Goal: Book appointment/travel/reservation

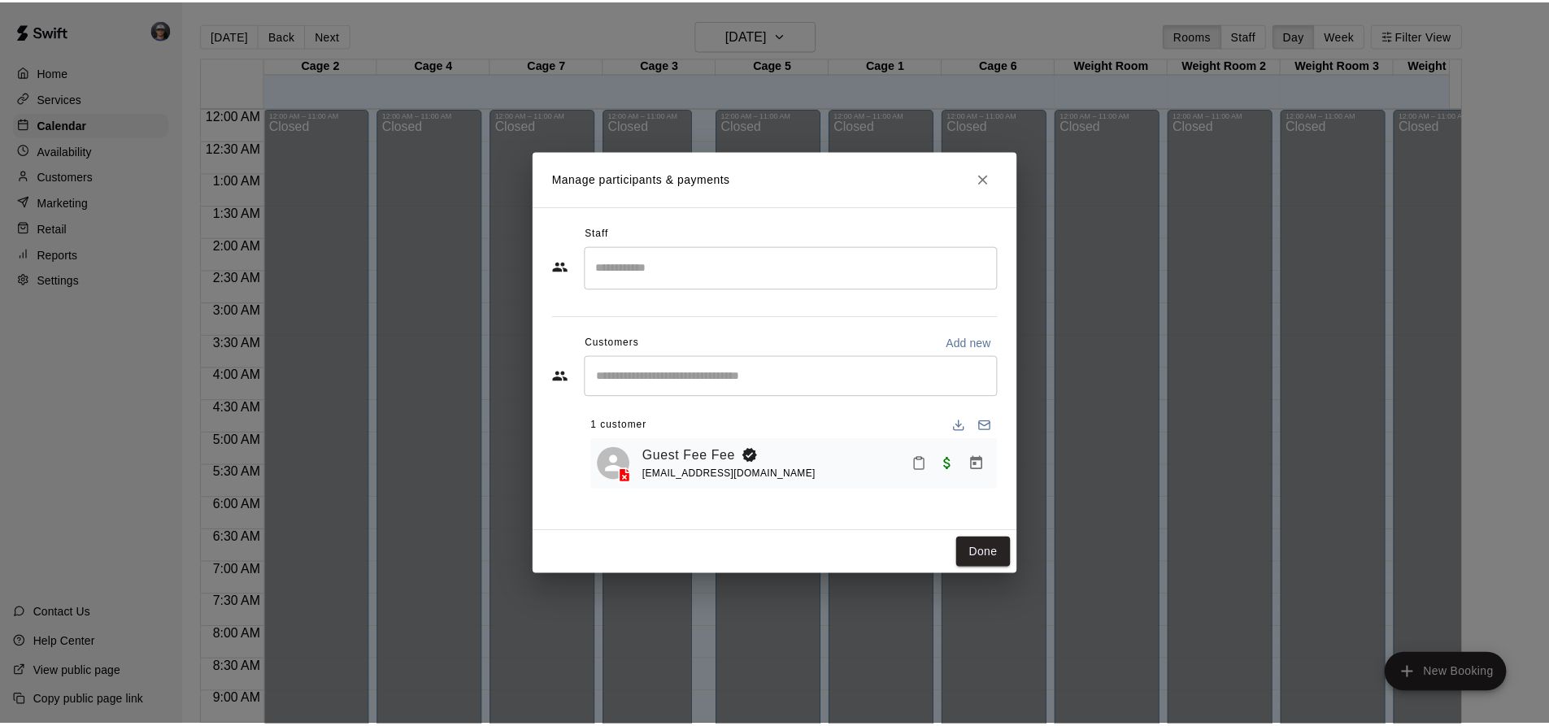
scroll to position [852, 0]
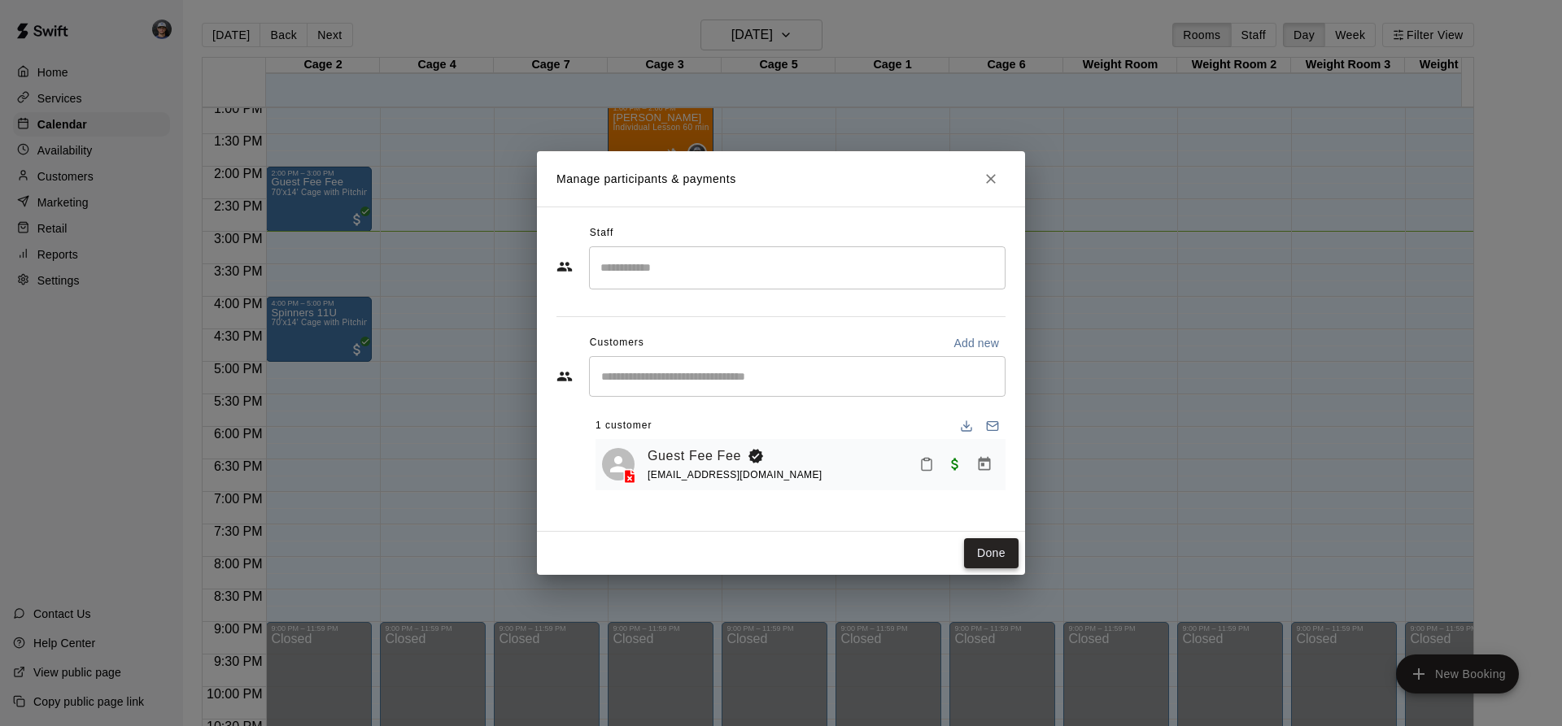
click at [985, 554] on button "Done" at bounding box center [991, 553] width 54 height 30
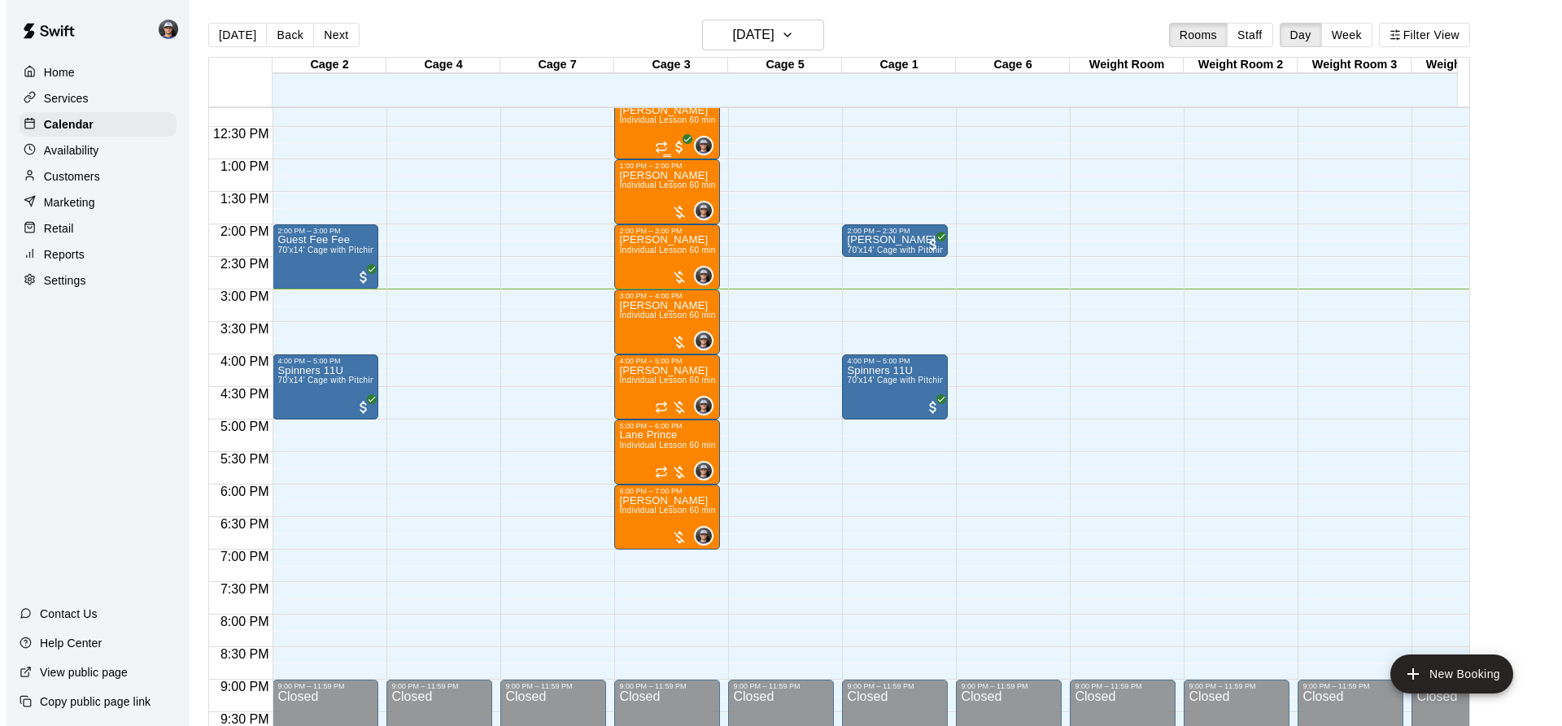
scroll to position [771, 0]
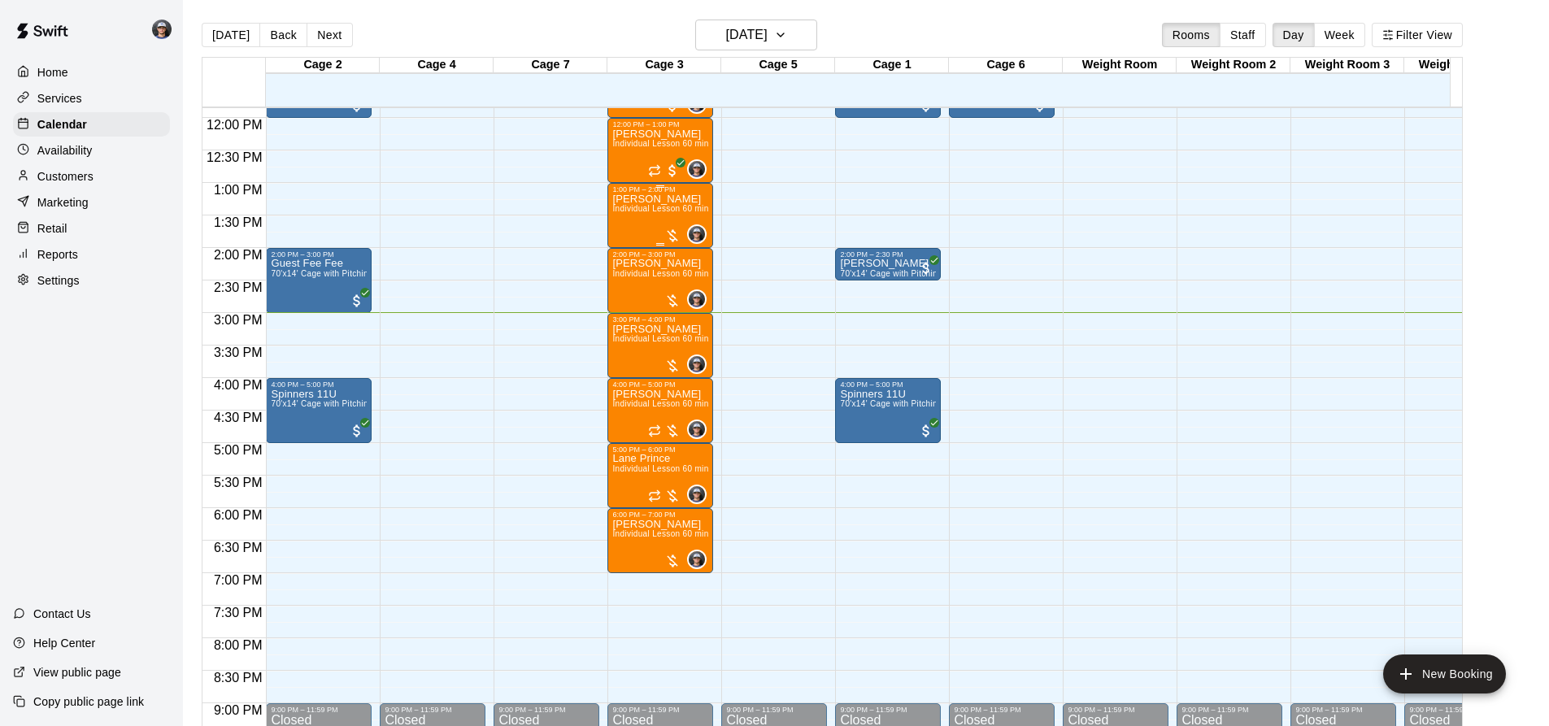
click at [646, 187] on div "12:00 AM – 11:00 AM Closed 11:00 AM – 12:00 PM [PERSON_NAME] Individual Lesson …" at bounding box center [661, 118] width 106 height 1562
click at [620, 211] on span "Individual Lesson 60 min" at bounding box center [660, 208] width 96 height 9
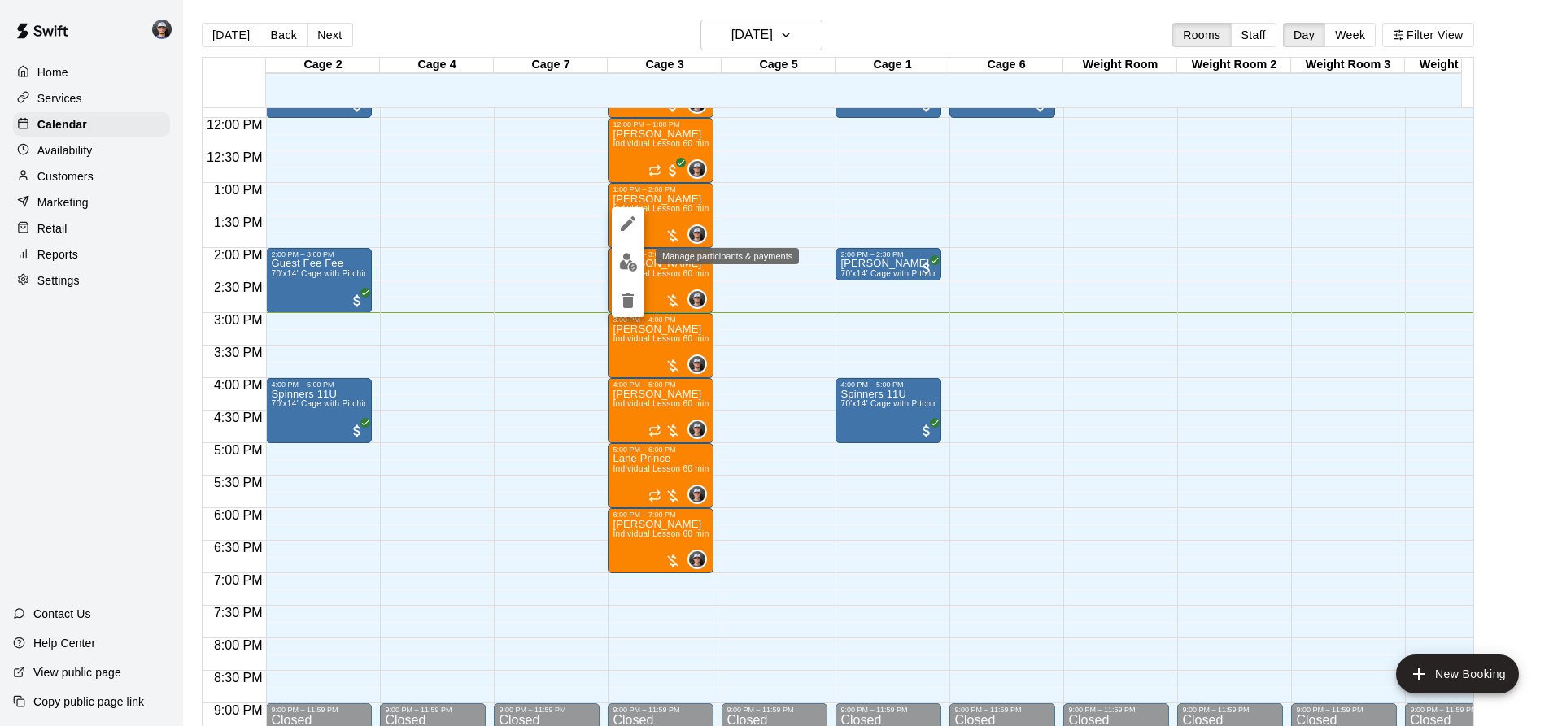
click at [624, 259] on img "edit" at bounding box center [628, 262] width 19 height 19
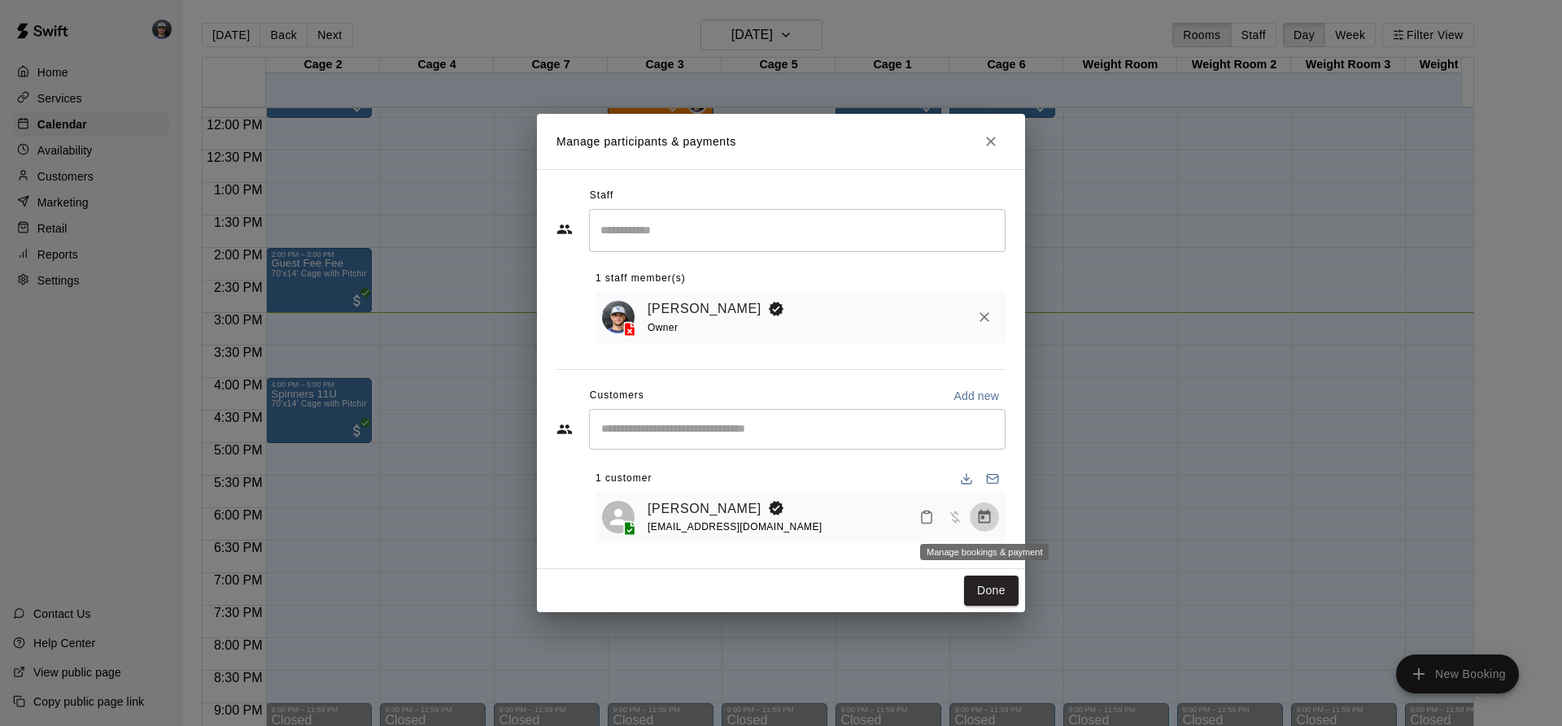
click at [983, 515] on icon "Manage bookings & payment" at bounding box center [984, 517] width 12 height 14
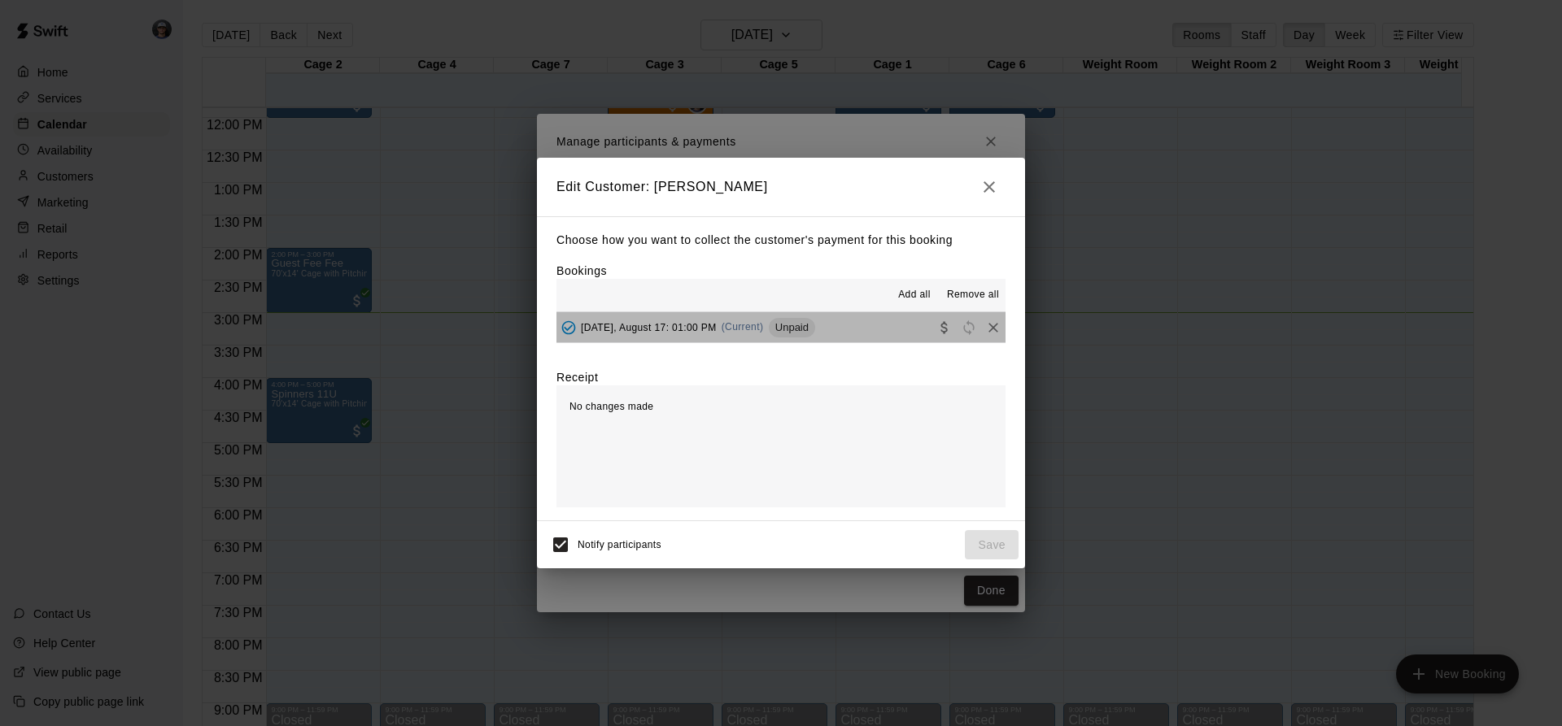
drag, startPoint x: 815, startPoint y: 319, endPoint x: 881, endPoint y: 463, distance: 158.3
click at [815, 320] on div "[DATE], August 17: 01:00 PM (Current) Unpaid" at bounding box center [685, 328] width 259 height 24
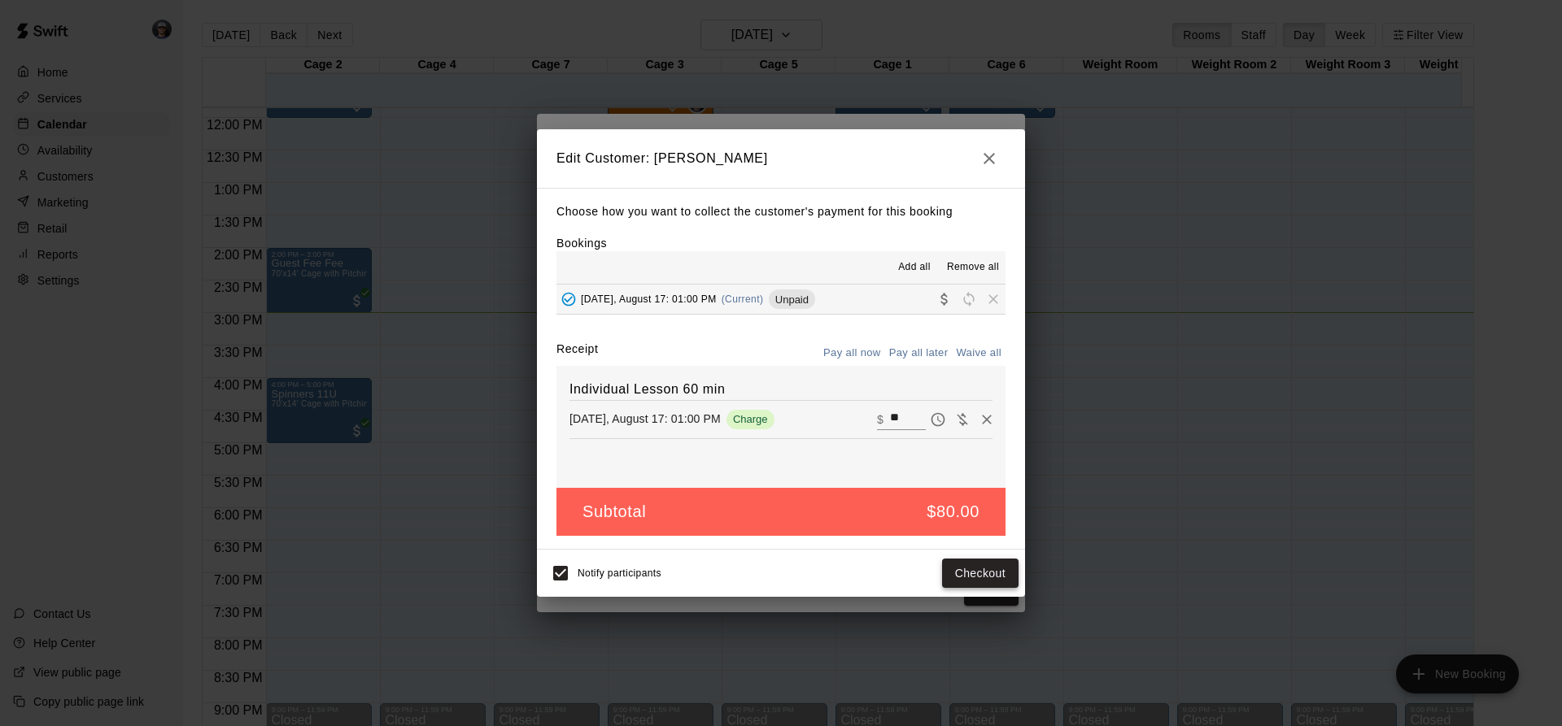
click at [945, 573] on button "Checkout" at bounding box center [980, 574] width 76 height 30
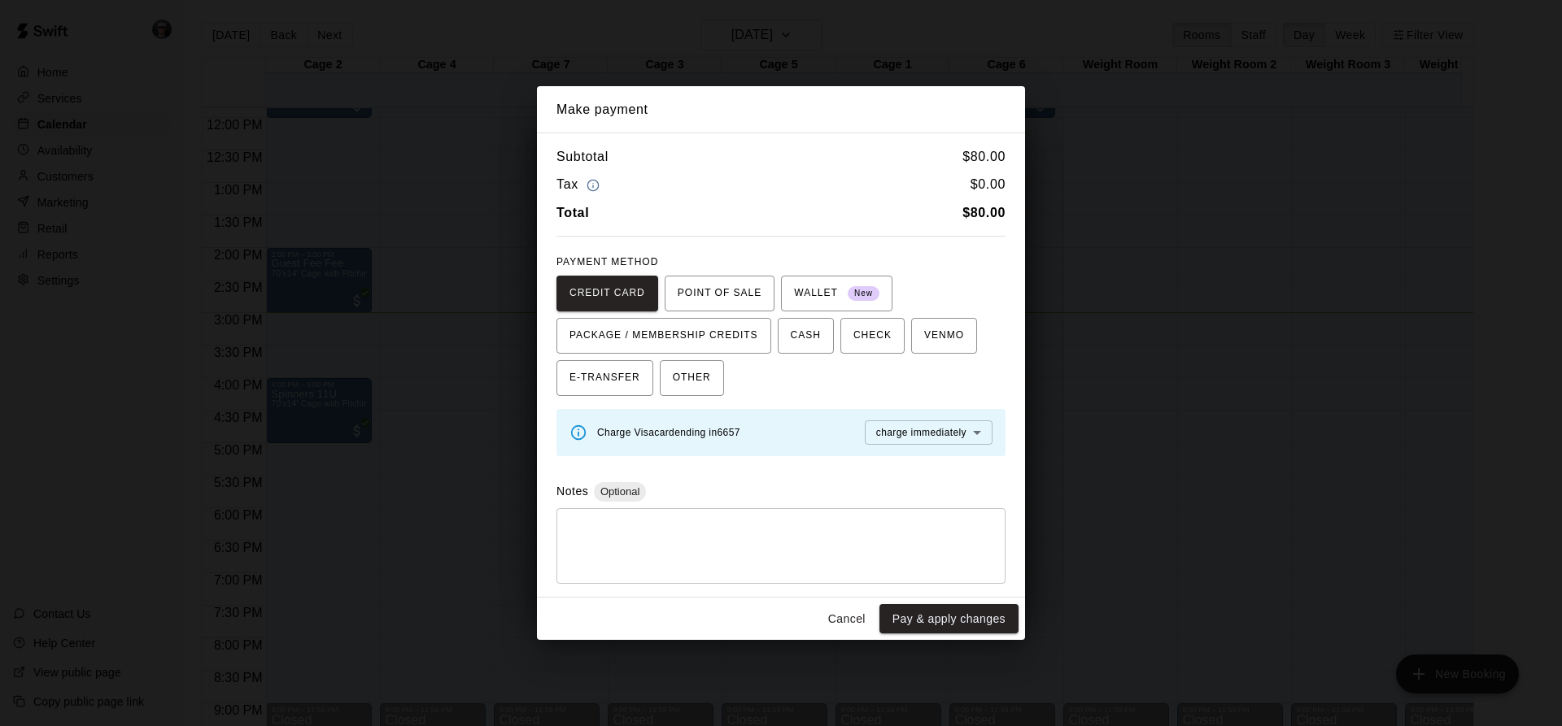
click at [945, 573] on div "* ​" at bounding box center [780, 546] width 449 height 76
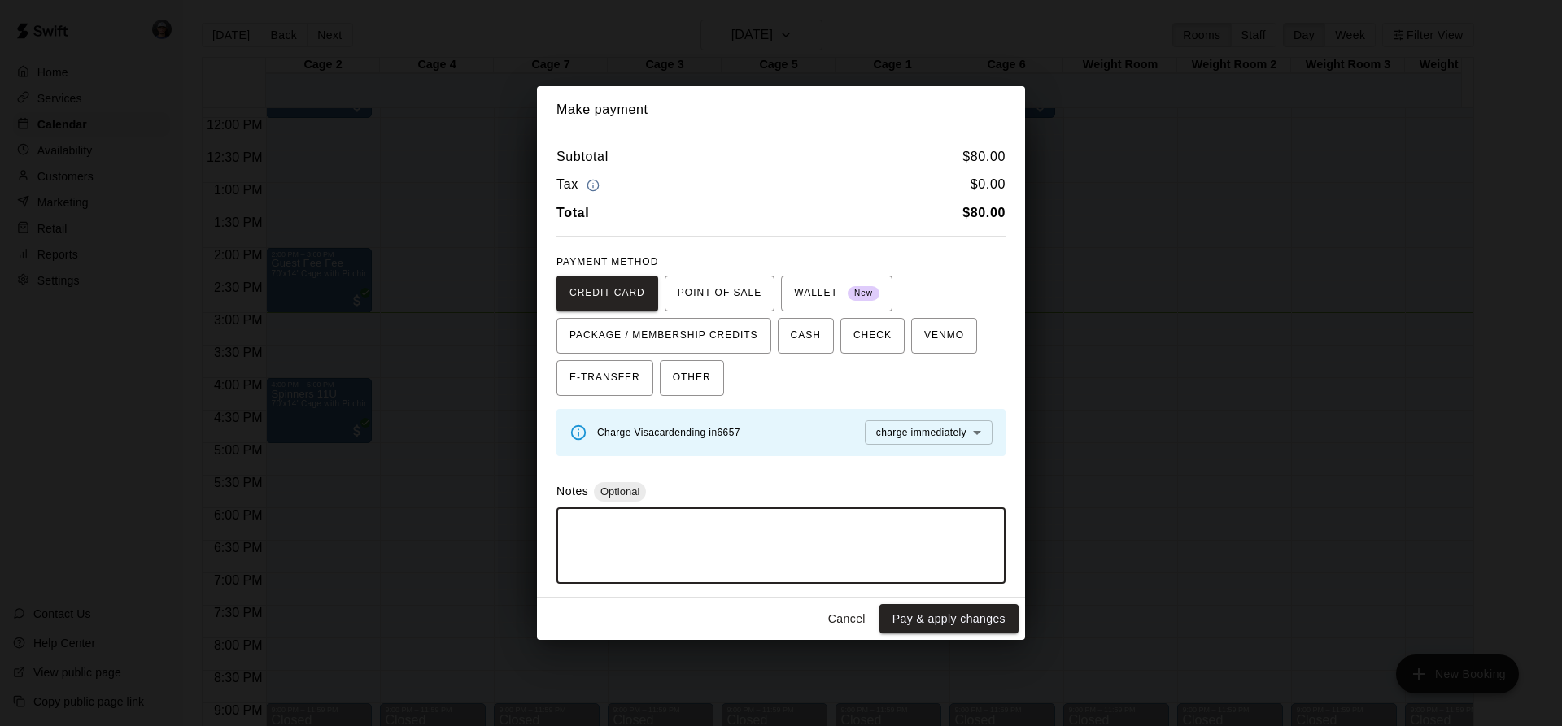
click at [927, 599] on div "Cancel Pay & apply changes" at bounding box center [781, 619] width 488 height 43
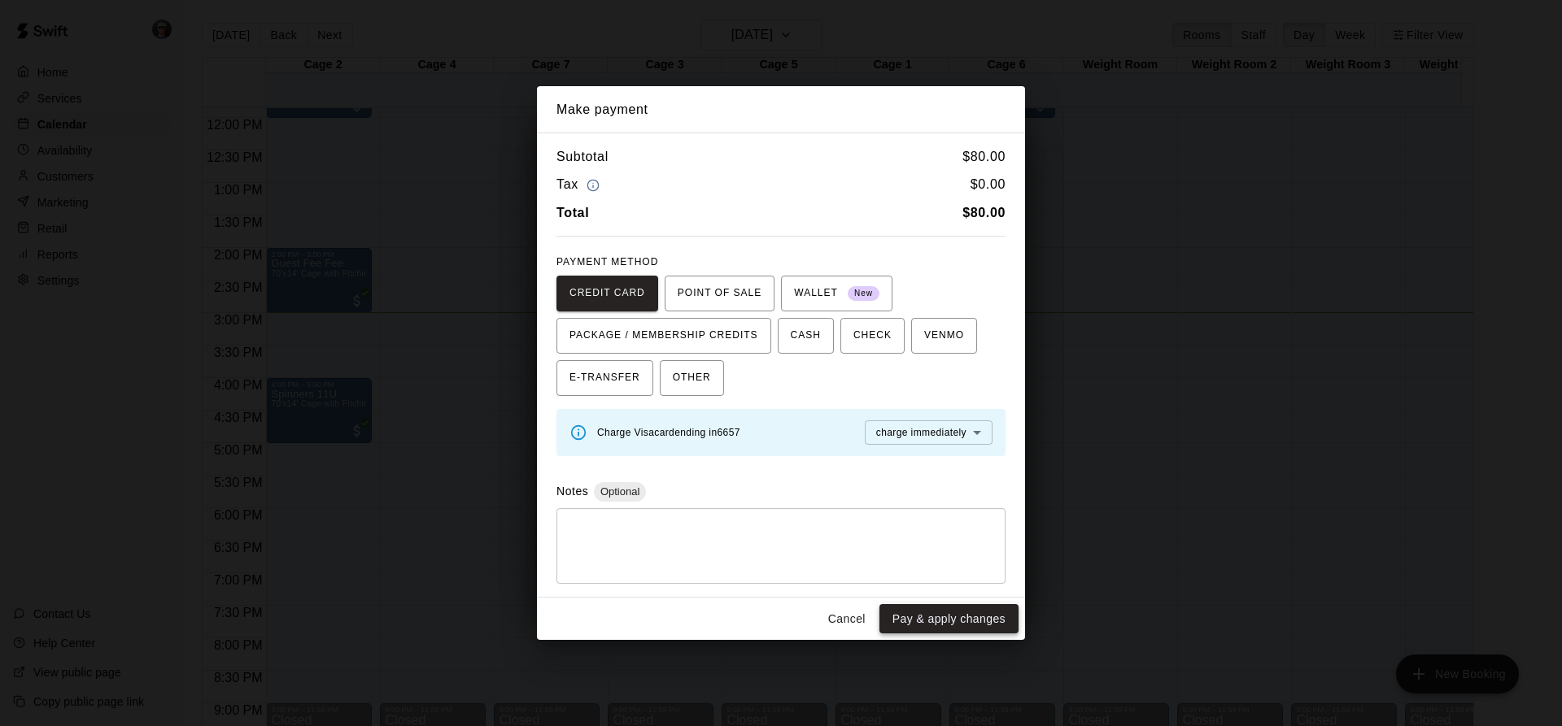
click at [921, 620] on button "Pay & apply changes" at bounding box center [948, 619] width 139 height 30
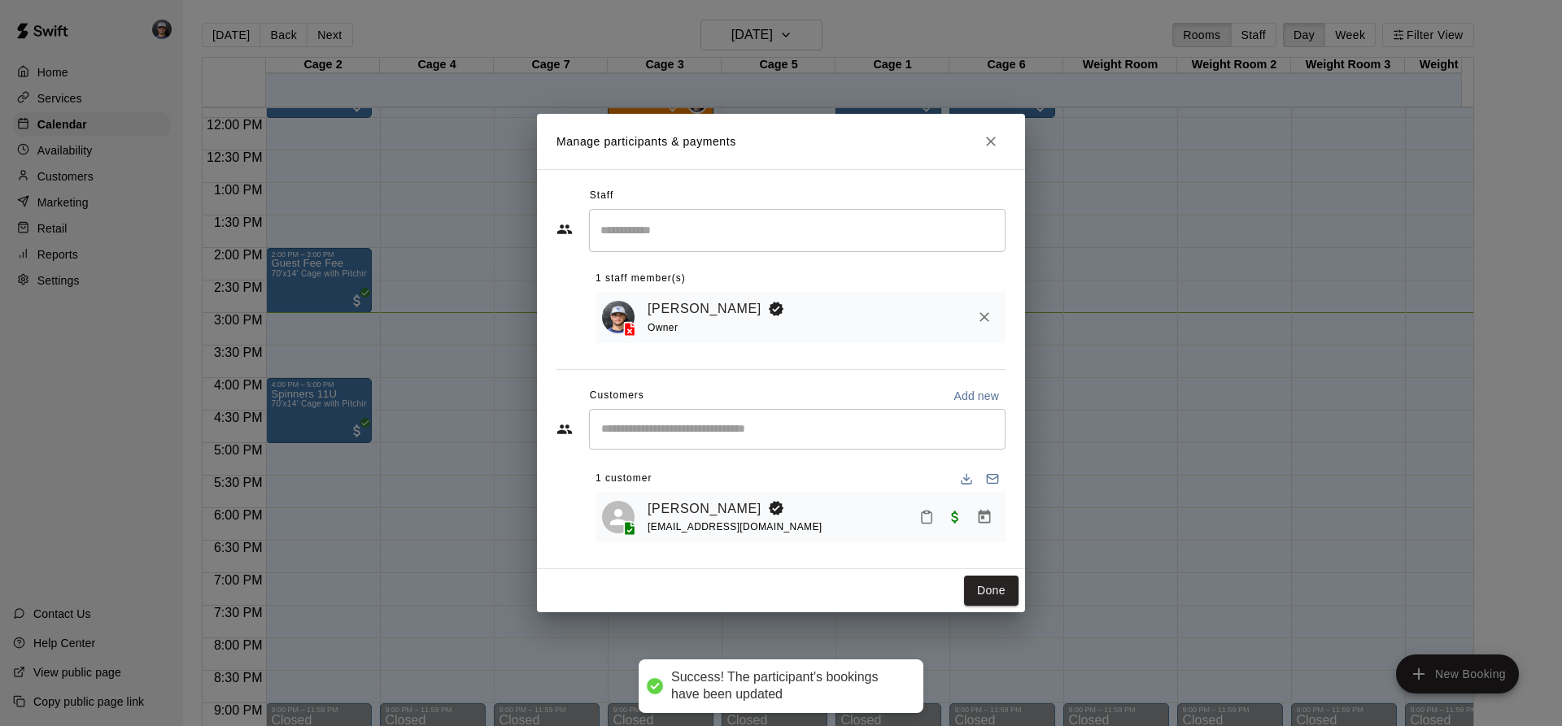
click at [988, 591] on button "Done" at bounding box center [991, 591] width 54 height 30
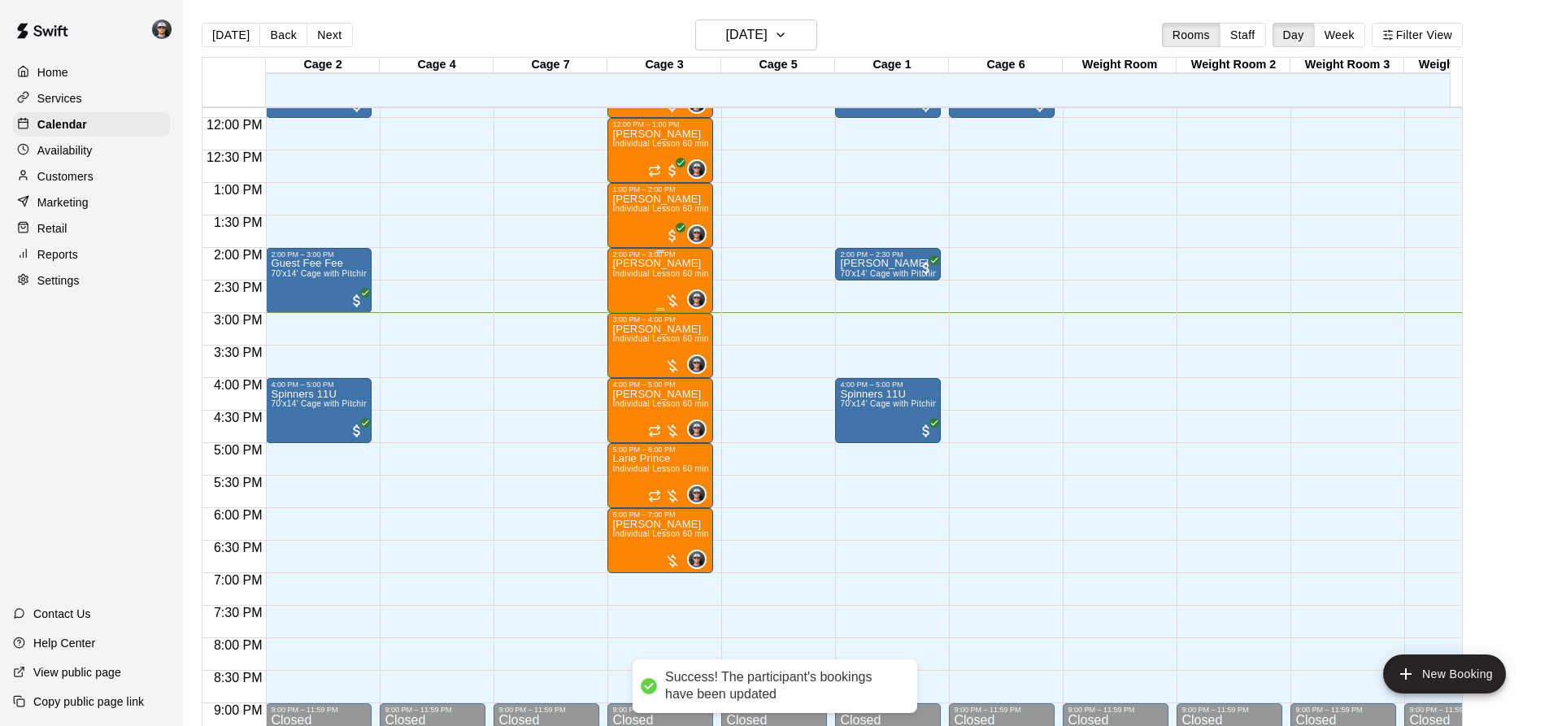
click at [660, 281] on div "[PERSON_NAME] Individual Lesson 60 min" at bounding box center [660, 622] width 96 height 726
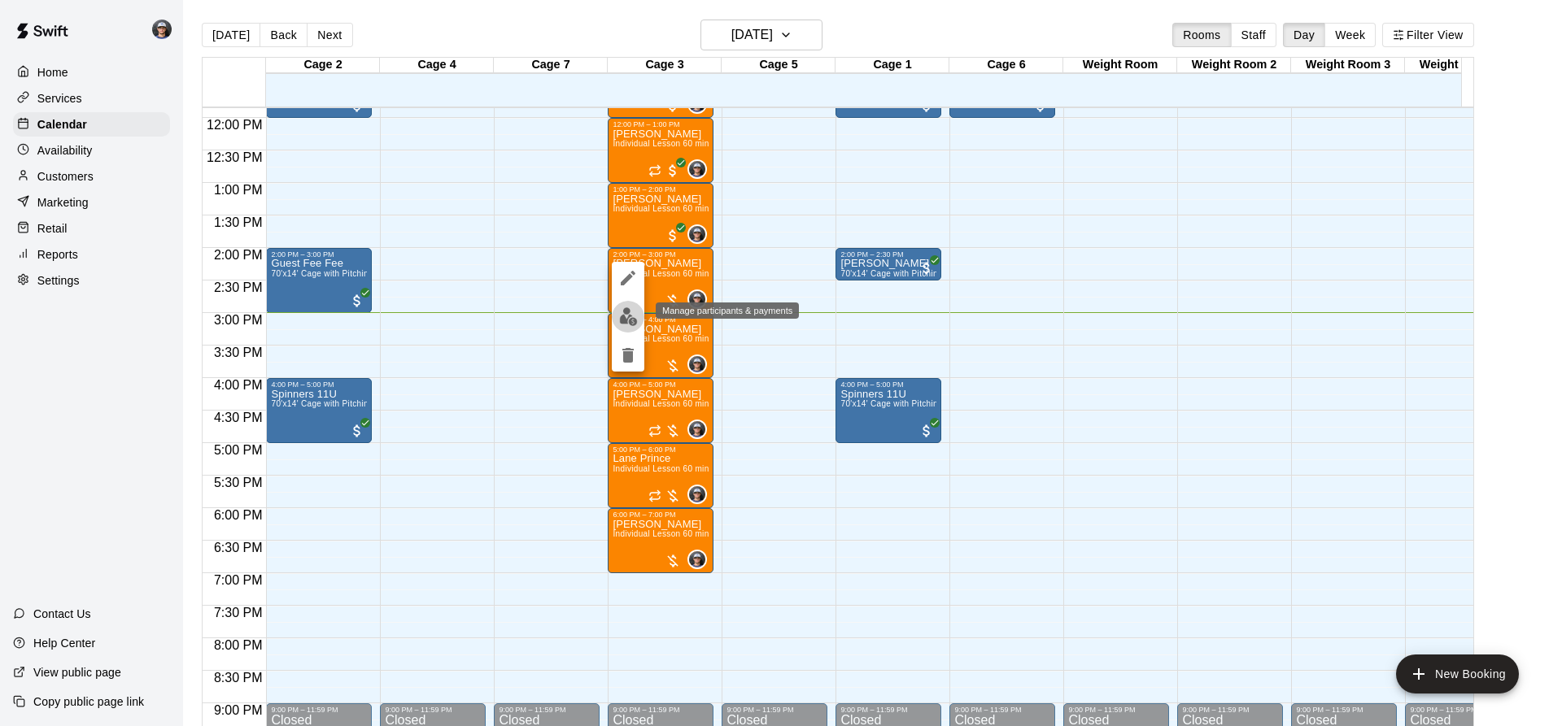
click at [626, 314] on img "edit" at bounding box center [628, 316] width 19 height 19
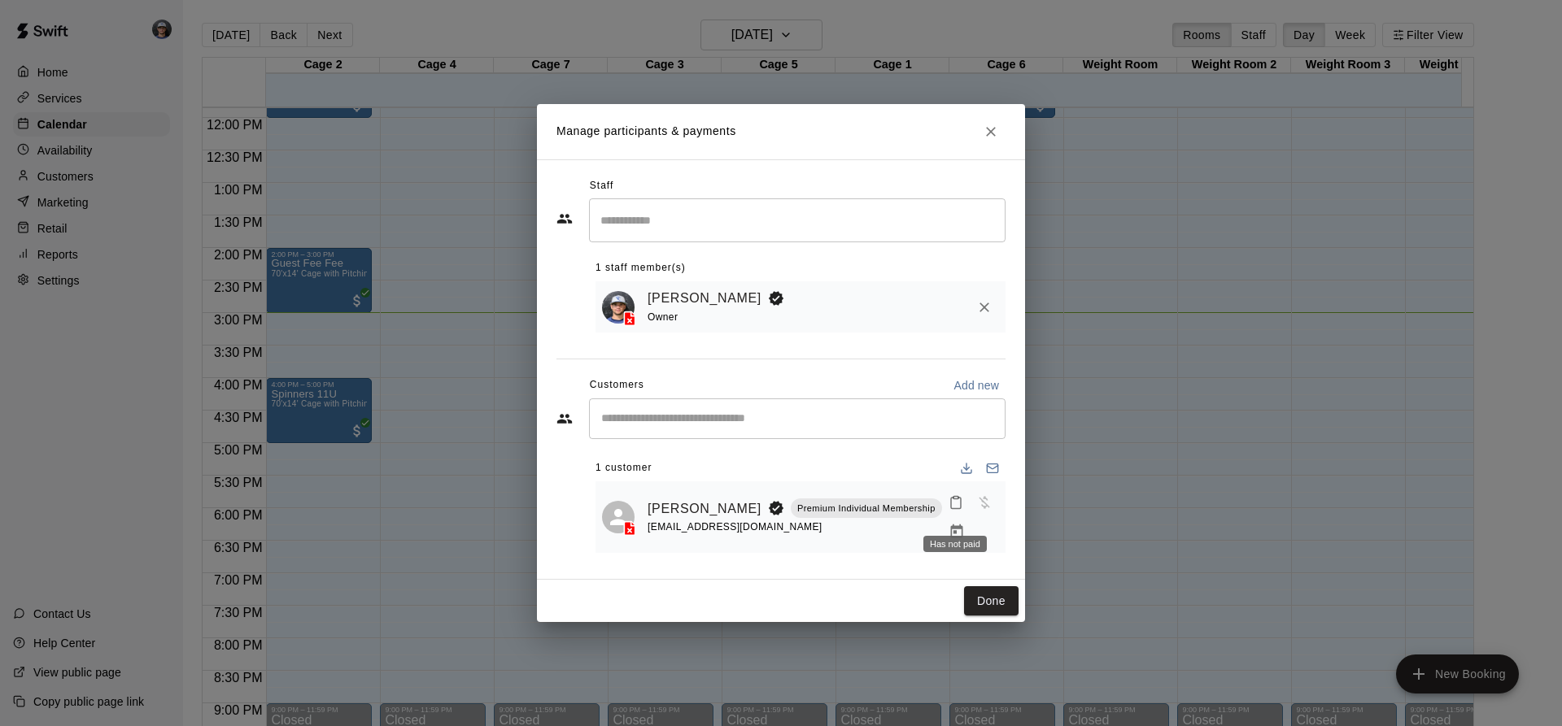
click at [983, 526] on div "Has not paid" at bounding box center [955, 539] width 67 height 29
click at [965, 524] on icon "Manage bookings & payment" at bounding box center [956, 532] width 16 height 16
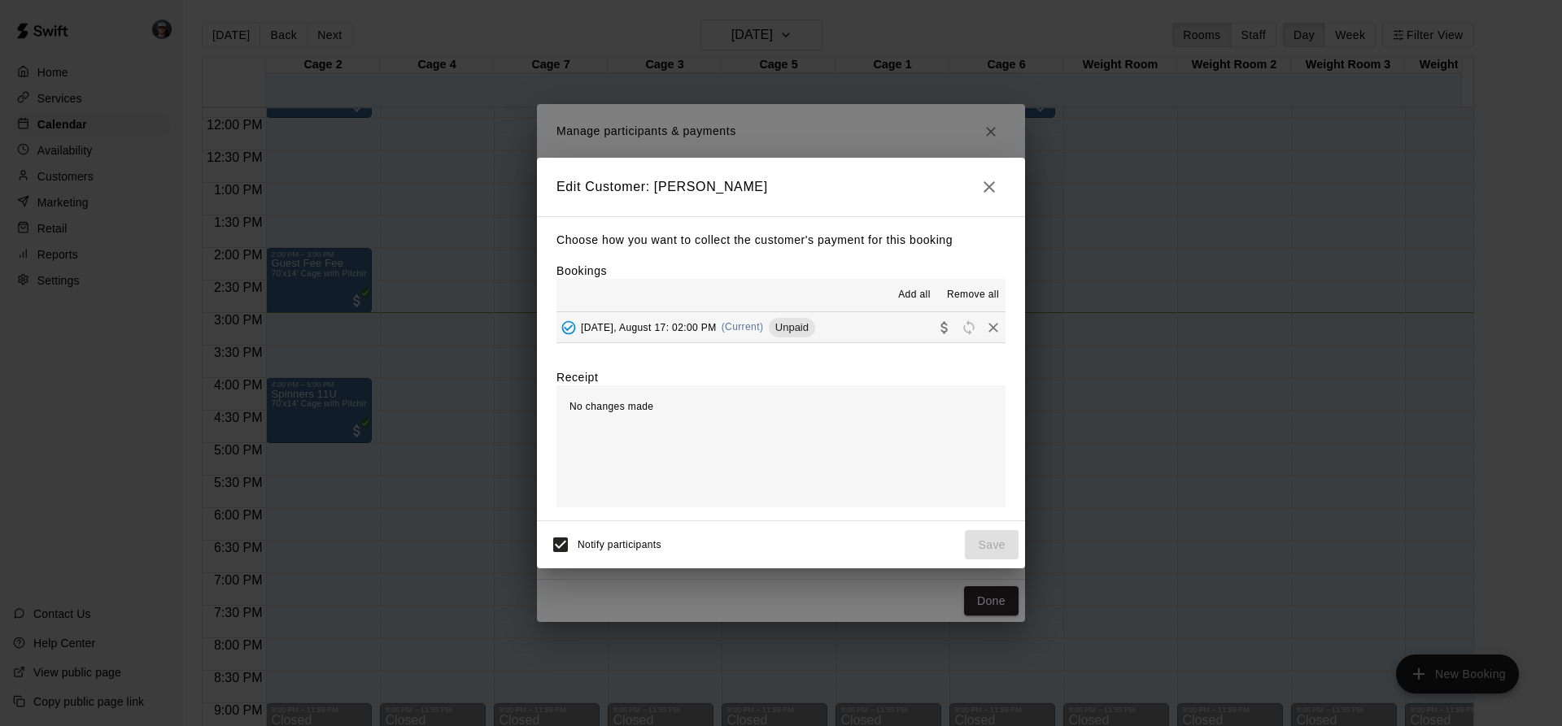
click at [788, 325] on span "Unpaid" at bounding box center [792, 327] width 46 height 12
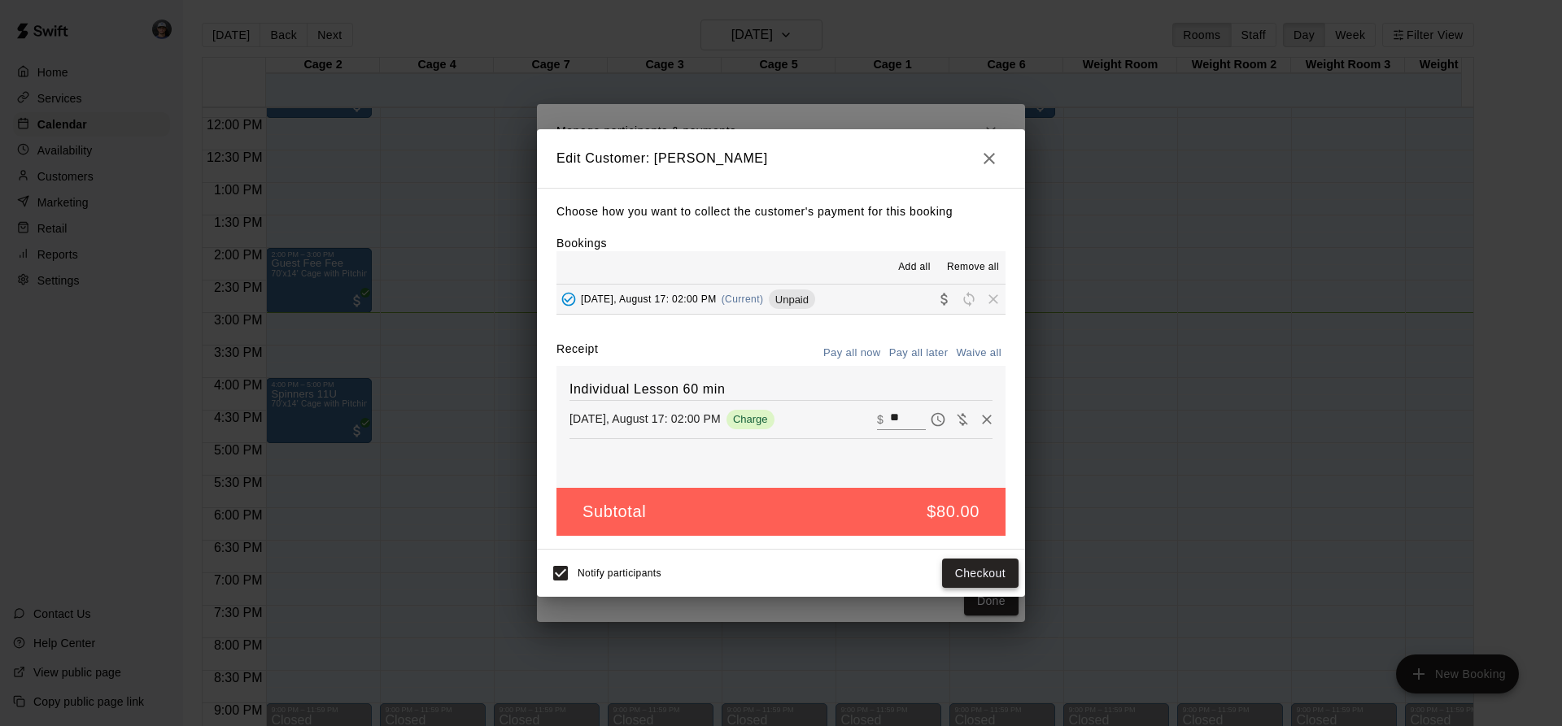
click at [974, 572] on button "Checkout" at bounding box center [980, 574] width 76 height 30
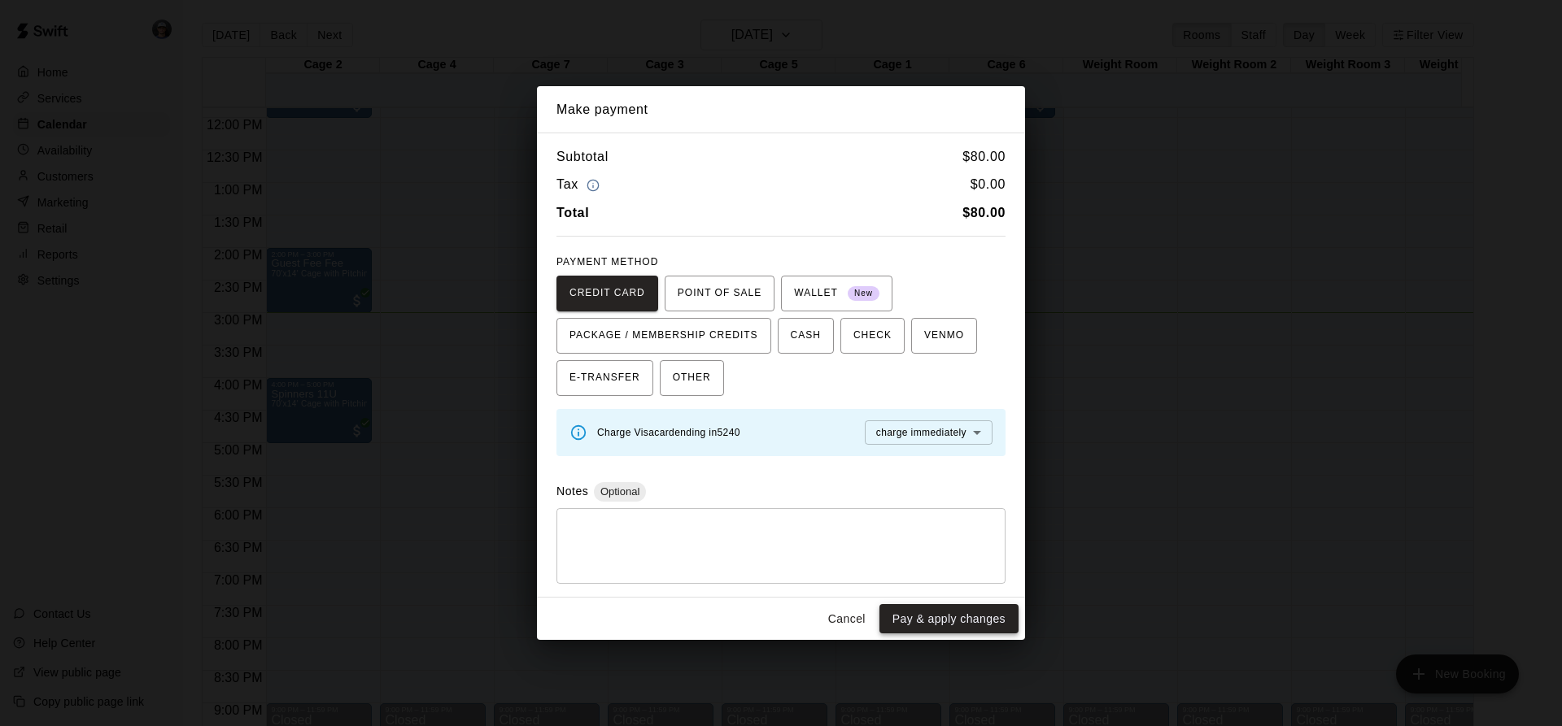
click at [914, 616] on button "Pay & apply changes" at bounding box center [948, 619] width 139 height 30
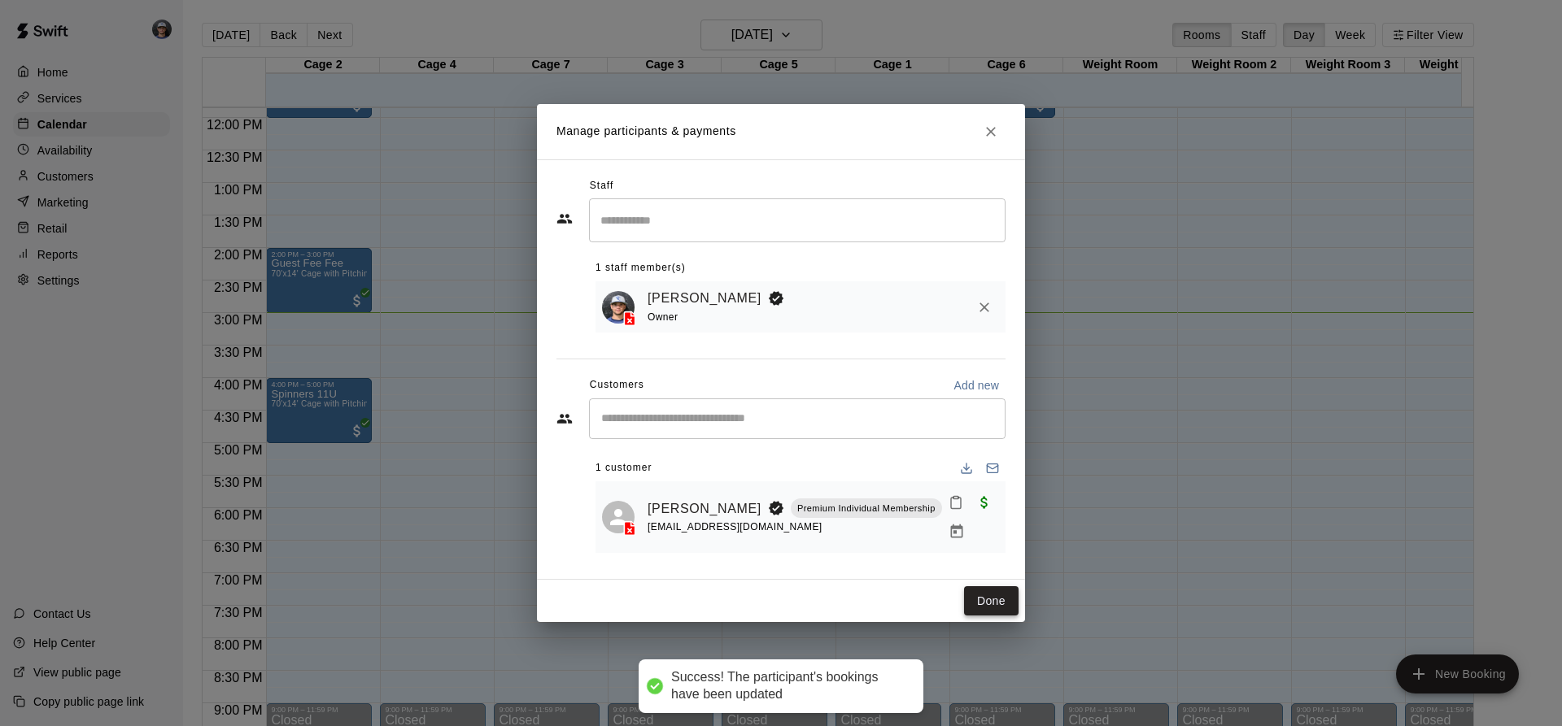
click at [971, 590] on button "Done" at bounding box center [991, 601] width 54 height 30
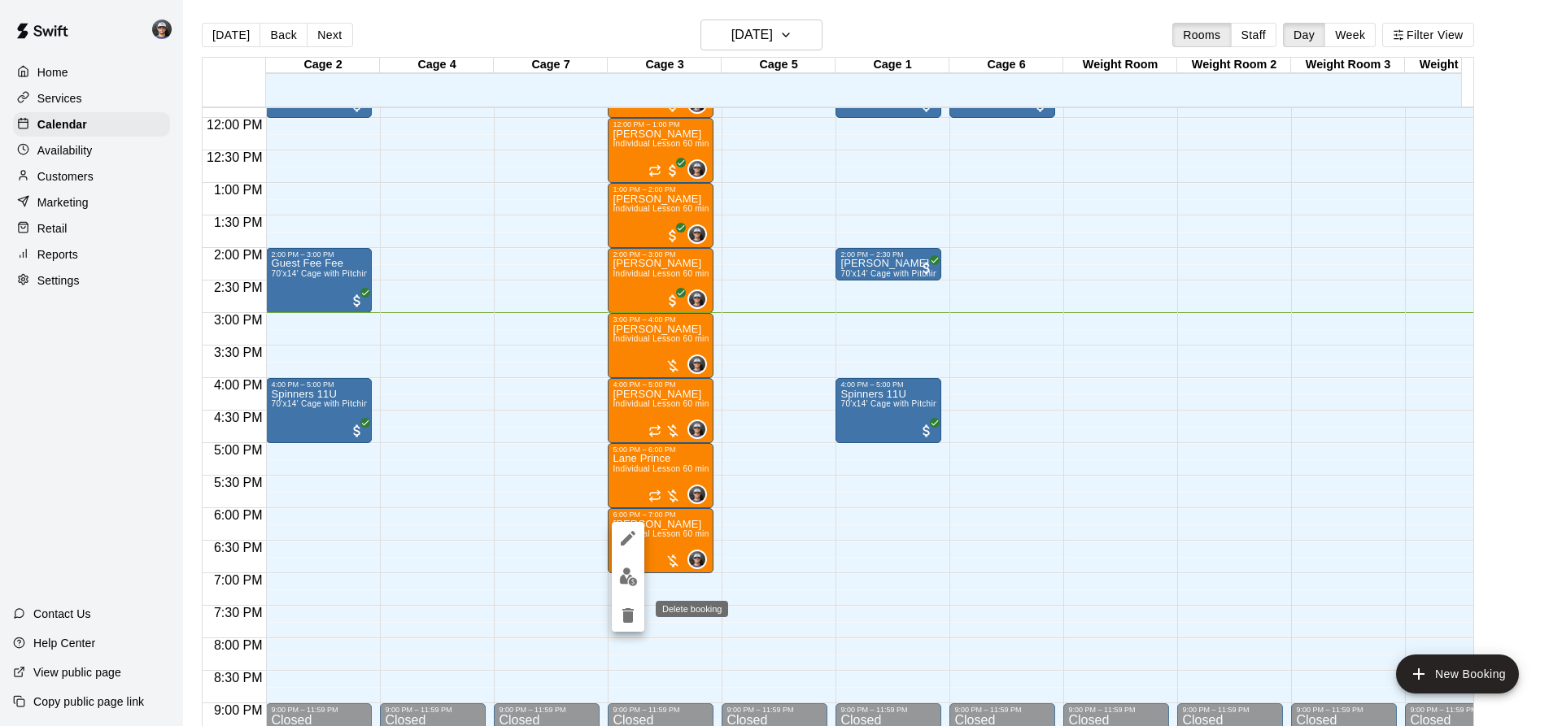
click at [622, 621] on icon "delete" at bounding box center [628, 616] width 20 height 20
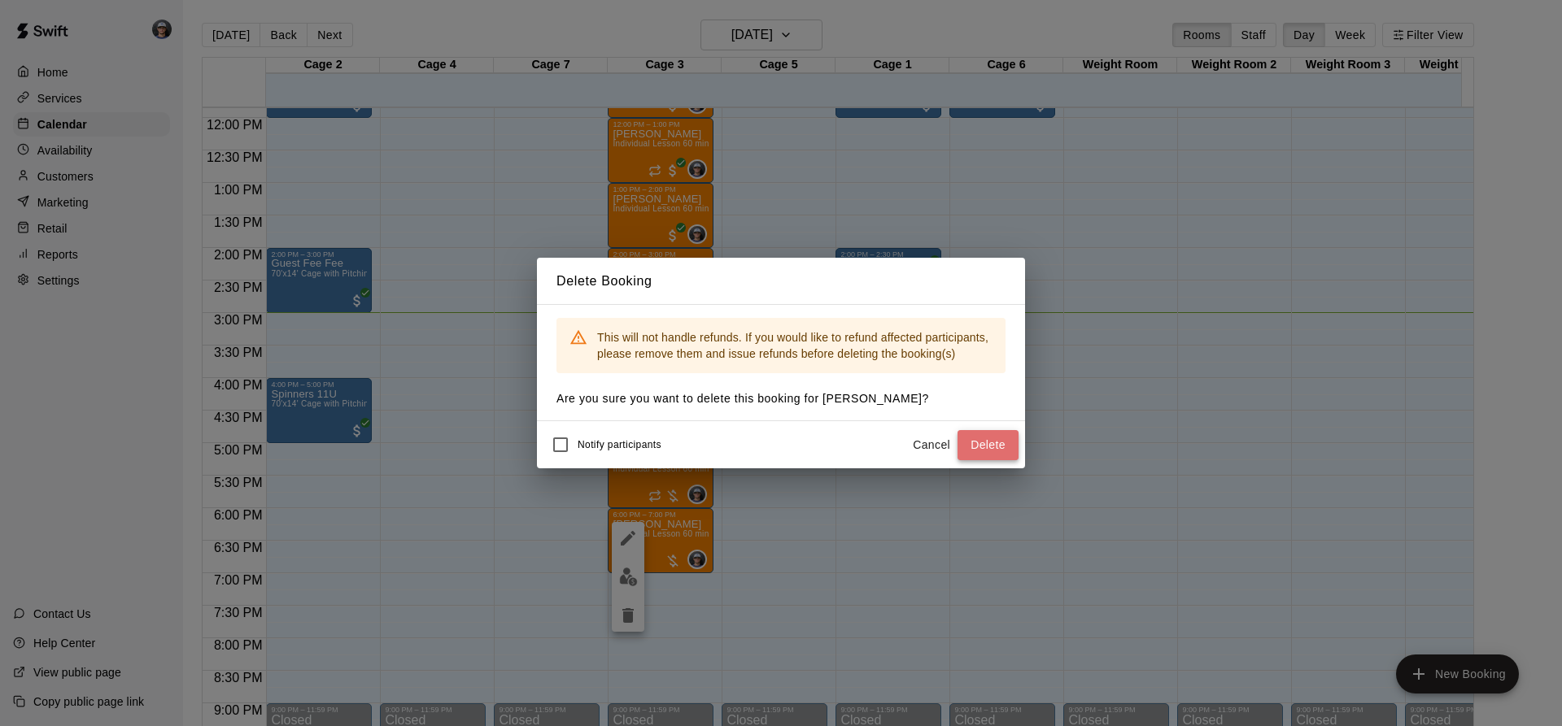
click at [988, 445] on button "Delete" at bounding box center [987, 445] width 61 height 30
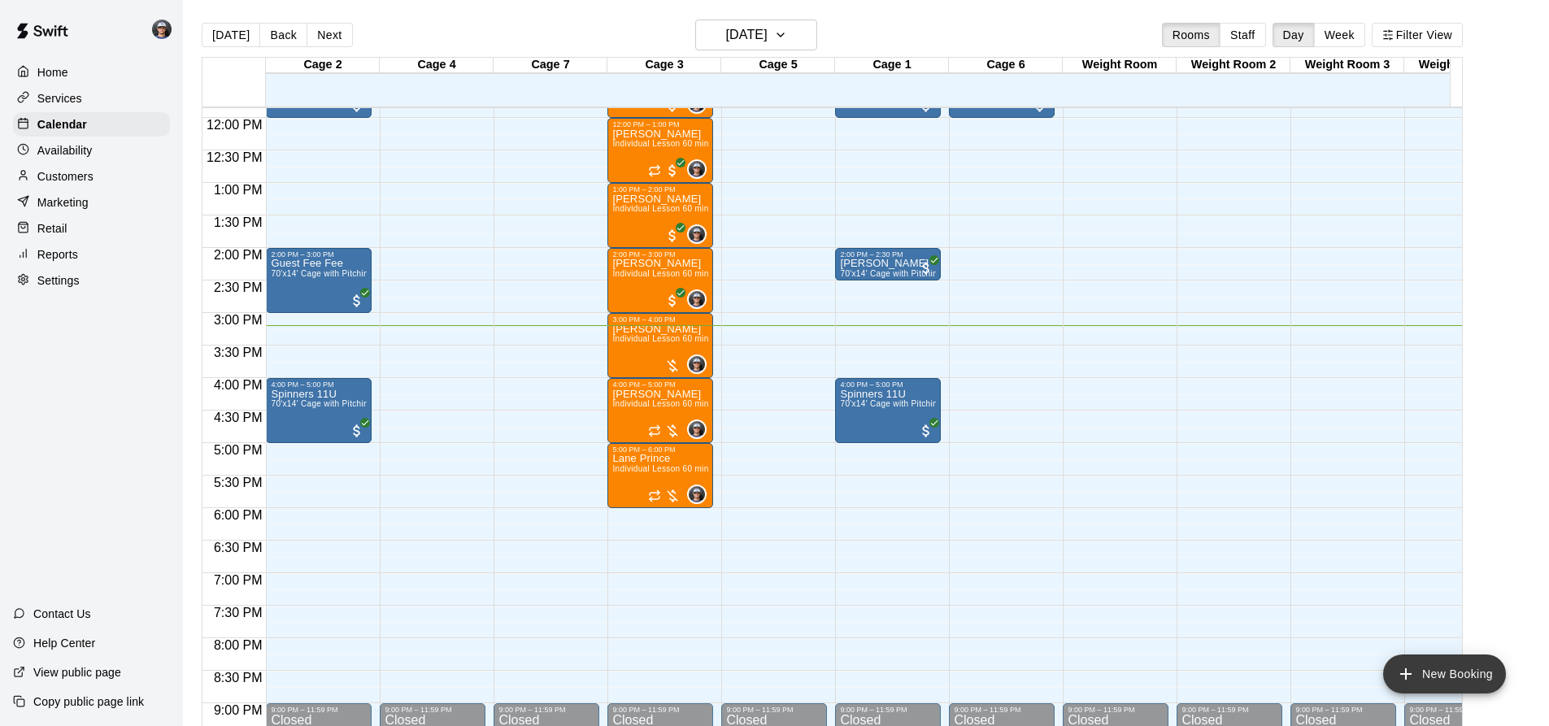
click at [1421, 680] on button "New Booking" at bounding box center [1445, 674] width 123 height 39
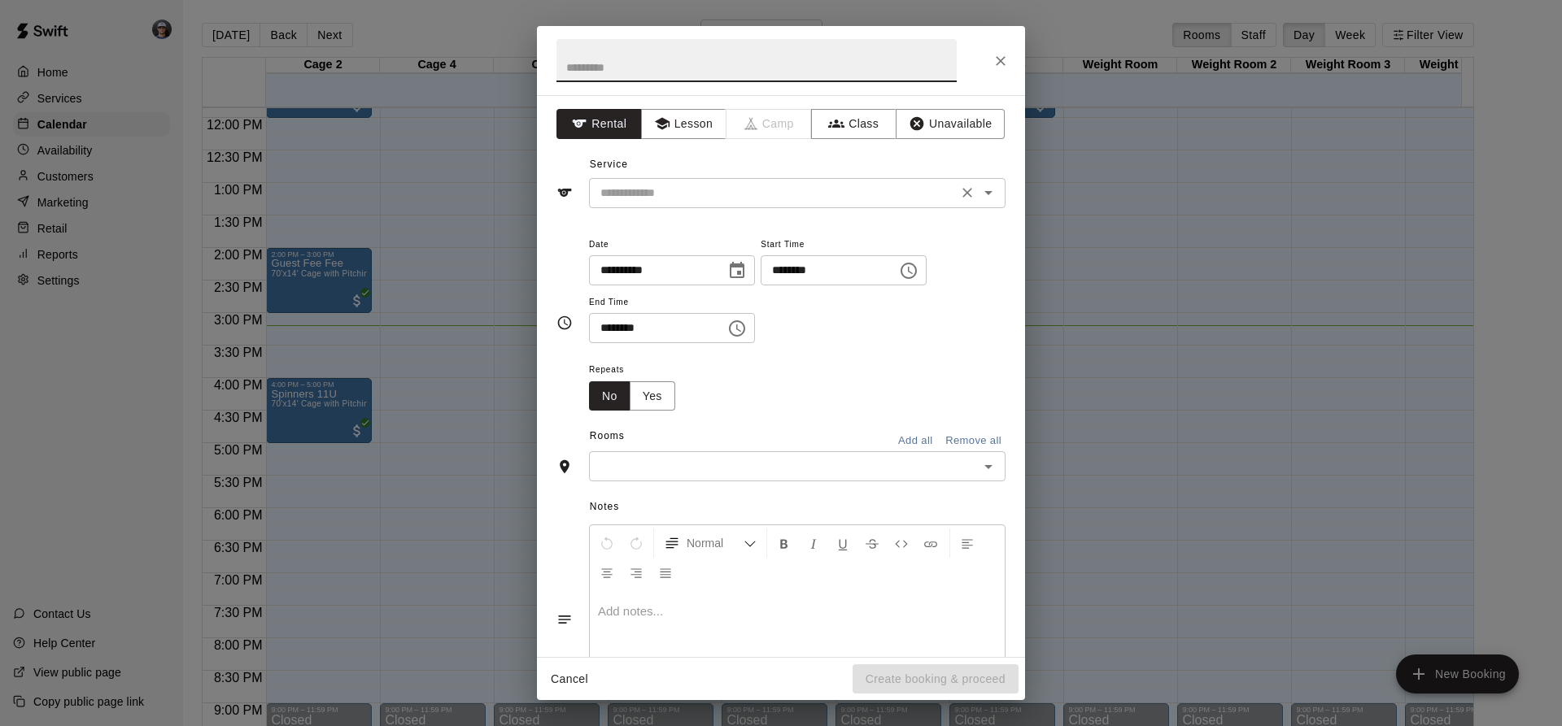
click at [669, 208] on div "**********" at bounding box center [781, 376] width 488 height 562
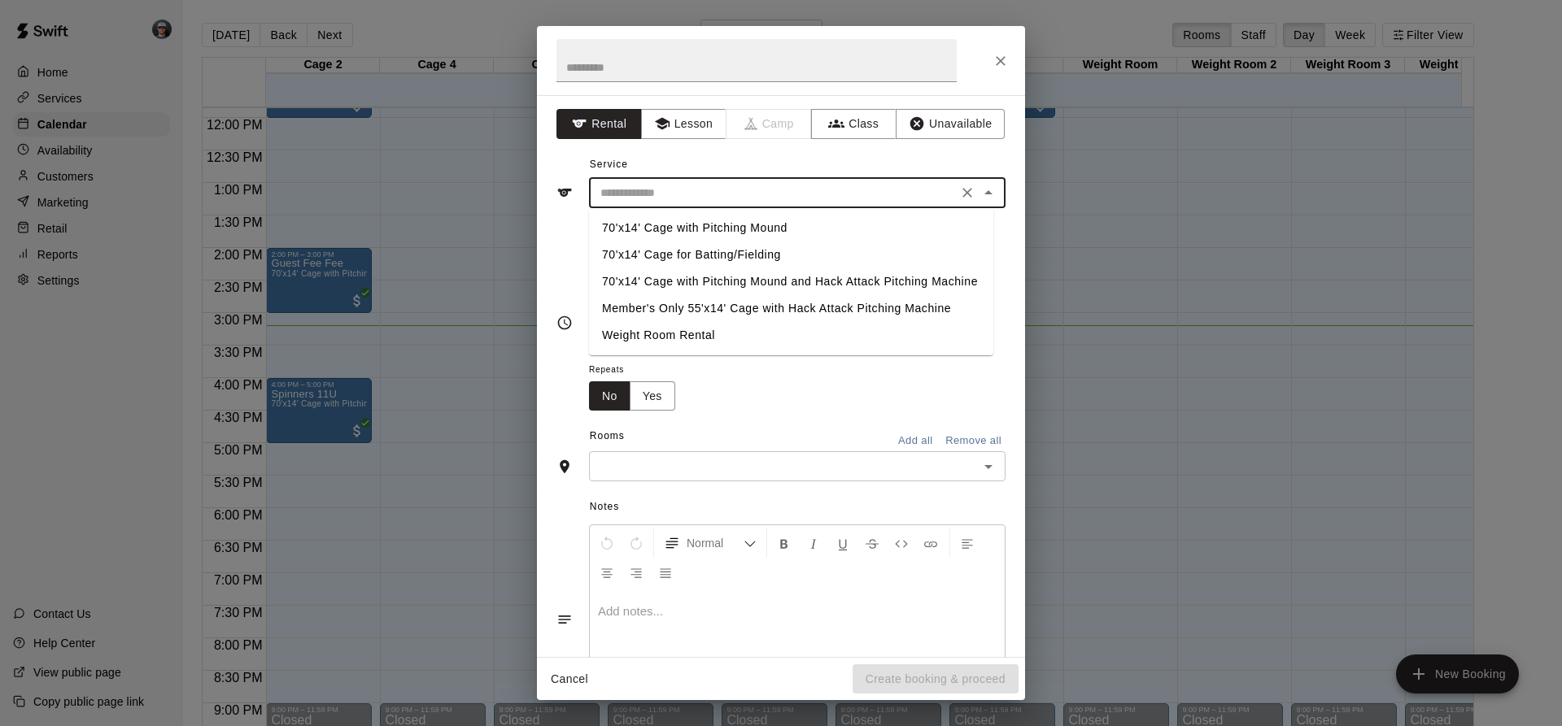
drag, startPoint x: 713, startPoint y: 193, endPoint x: 722, endPoint y: 210, distance: 19.7
click at [714, 191] on input "text" at bounding box center [773, 193] width 359 height 20
click at [721, 216] on ul "70'x14' Cage with Pitching Mound 70'x14' Cage for Batting/Fielding 70'x14' Cage…" at bounding box center [791, 281] width 404 height 147
click at [720, 223] on li "70'x14' Cage with Pitching Mound" at bounding box center [791, 228] width 404 height 27
type input "**********"
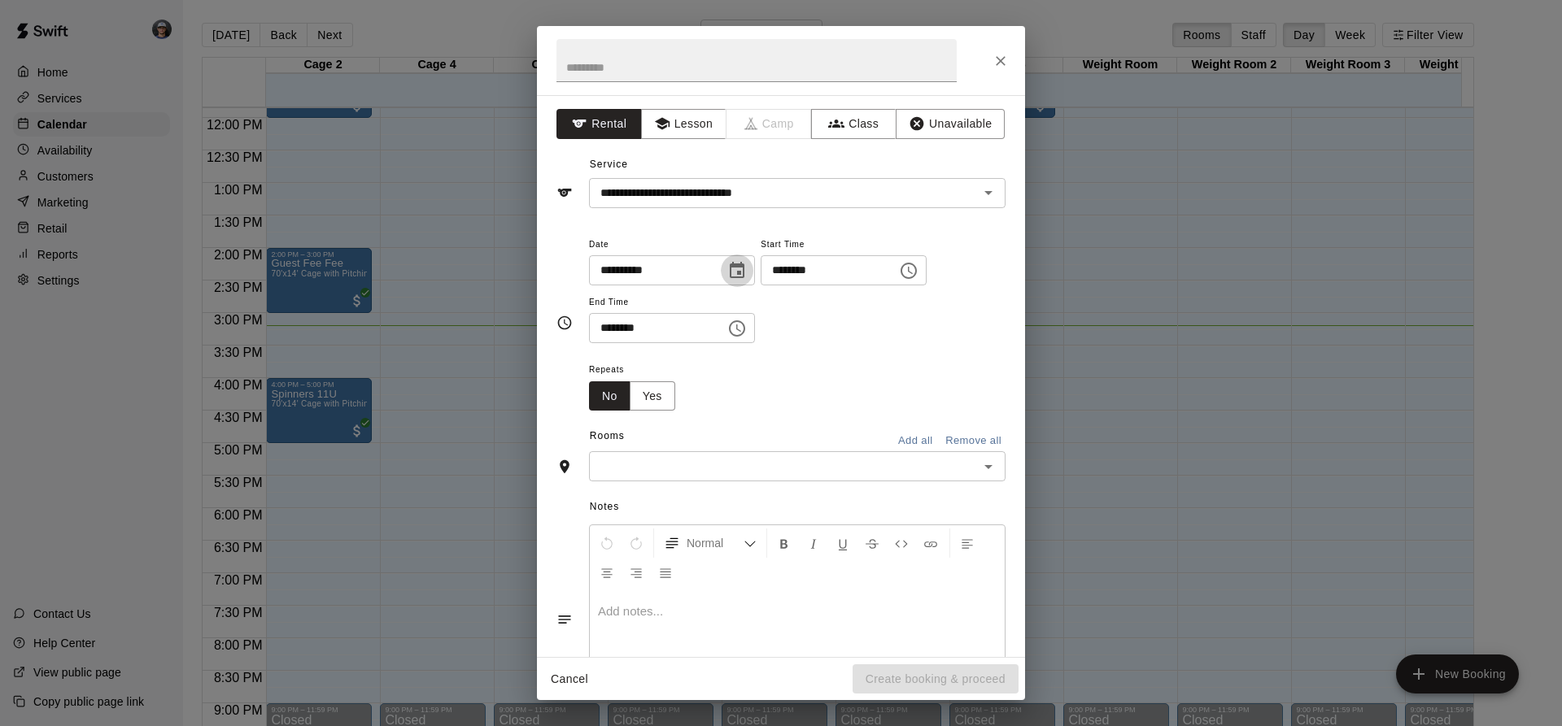
click at [747, 272] on icon "Choose date, selected date is Aug 17, 2025" at bounding box center [737, 271] width 20 height 20
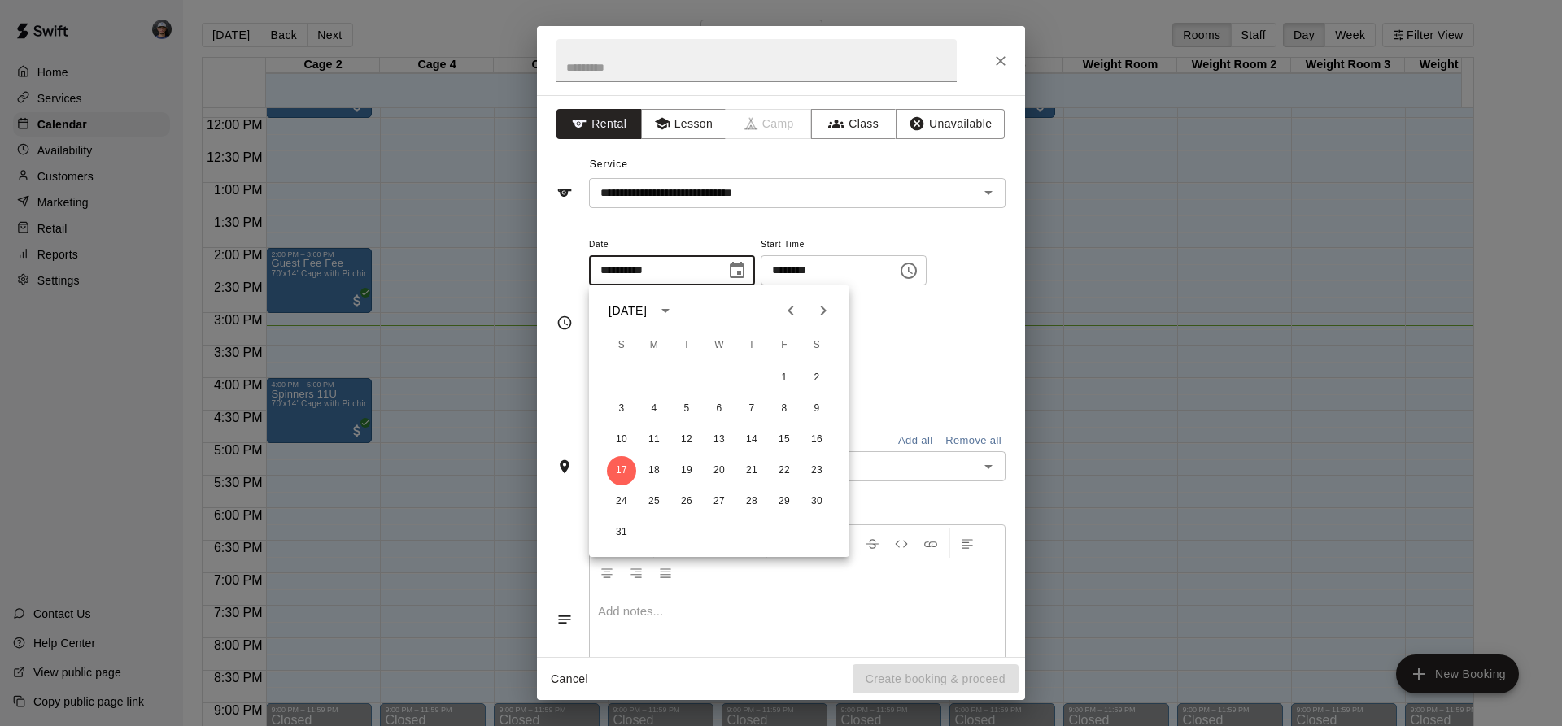
click at [927, 345] on div "**********" at bounding box center [797, 297] width 416 height 126
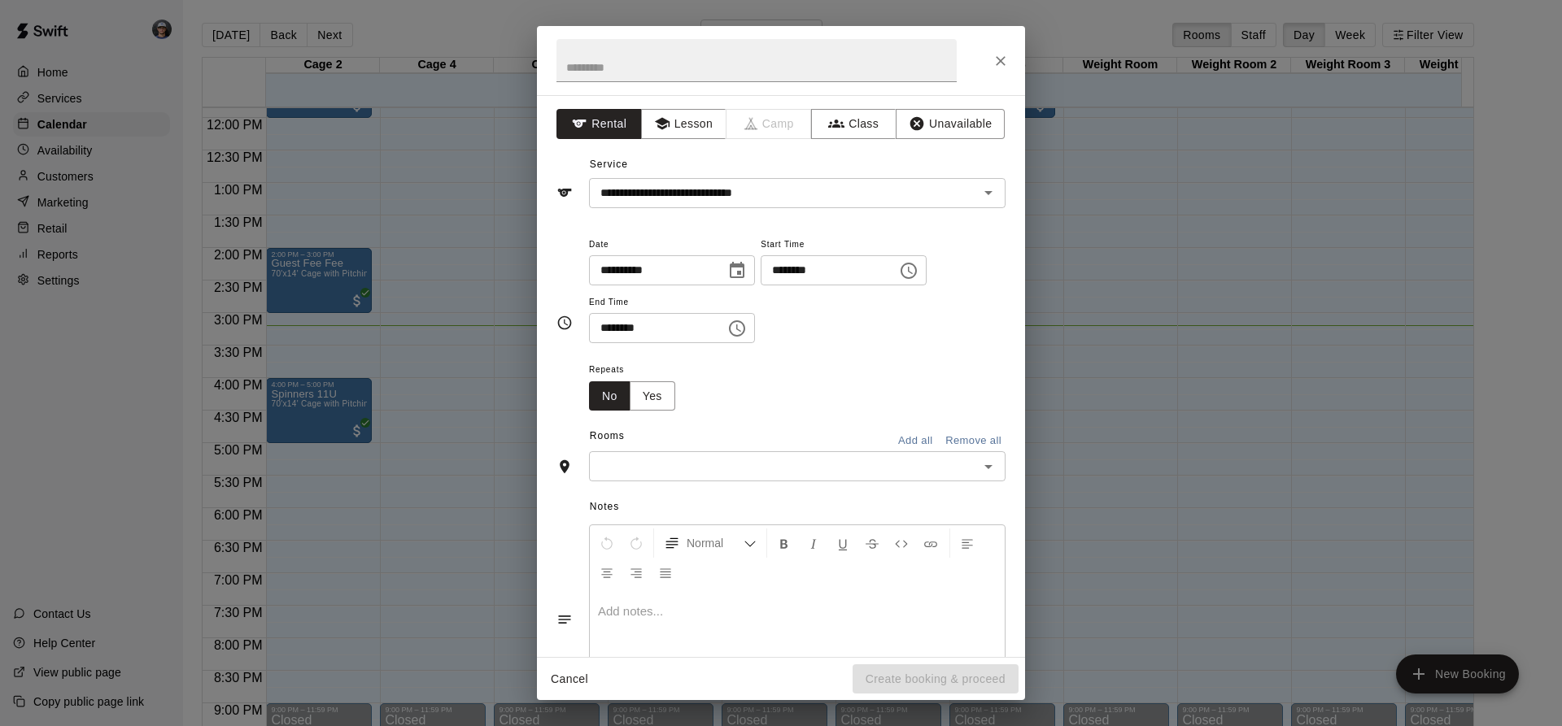
click at [798, 474] on input "text" at bounding box center [784, 466] width 380 height 20
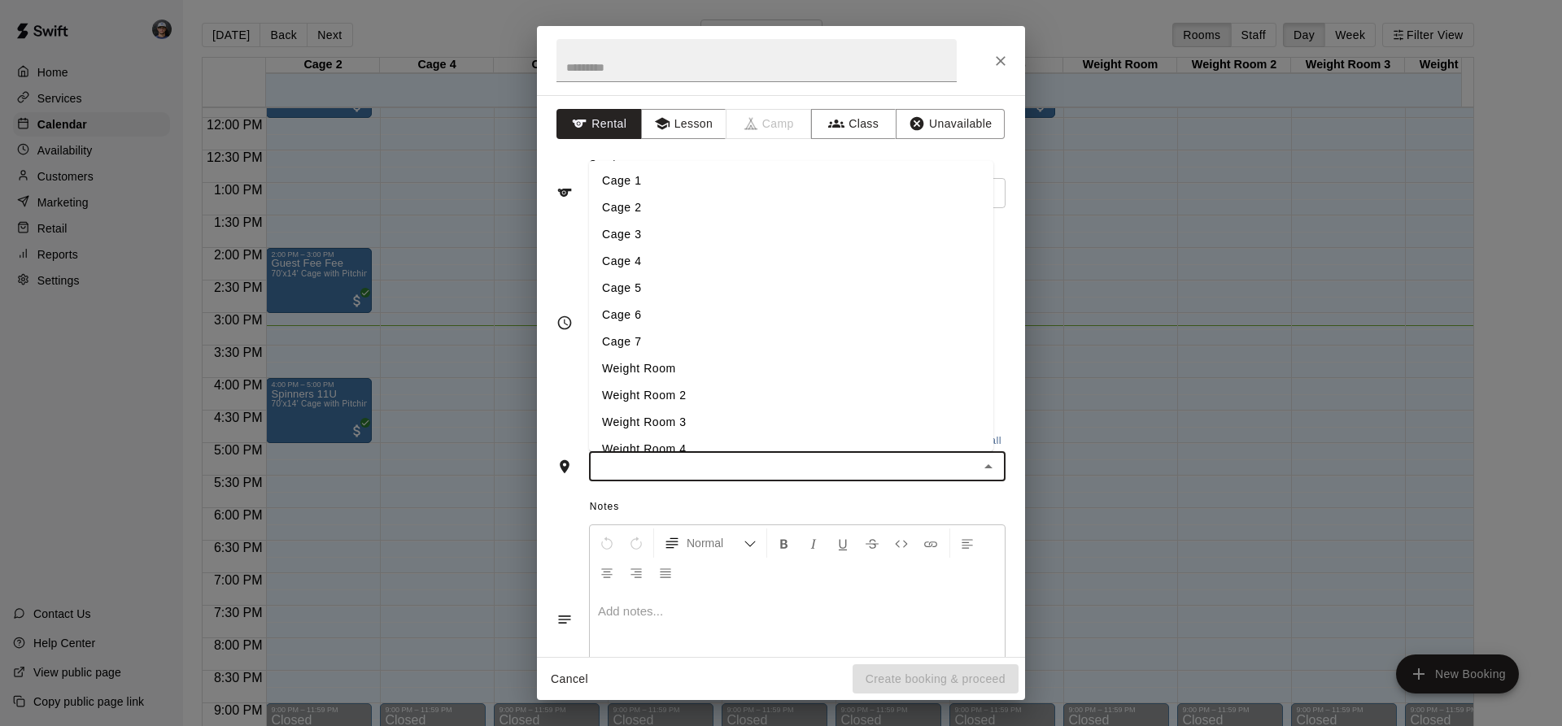
drag, startPoint x: 677, startPoint y: 183, endPoint x: 680, endPoint y: 193, distance: 10.3
click at [677, 184] on li "Cage 1" at bounding box center [791, 181] width 404 height 27
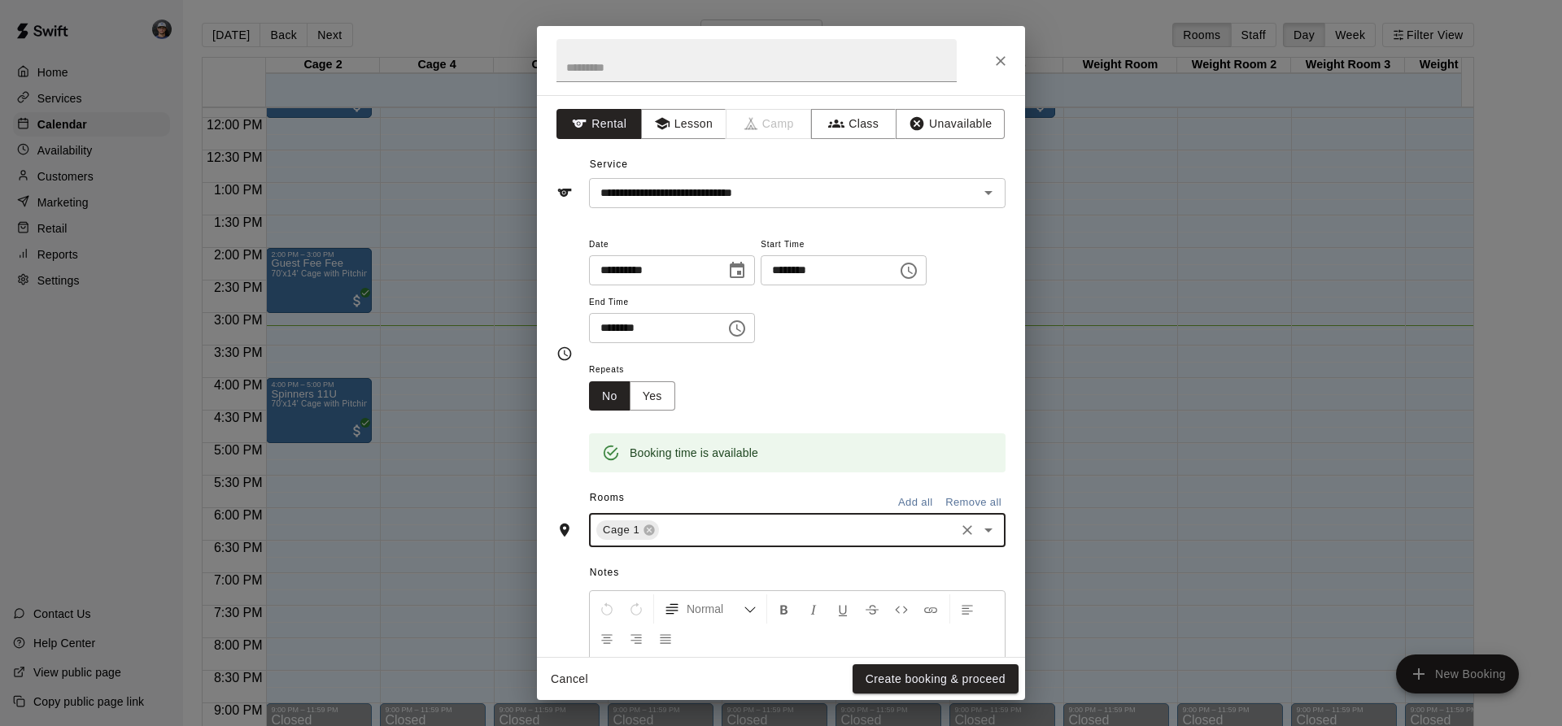
click at [909, 688] on button "Create booking & proceed" at bounding box center [935, 680] width 166 height 30
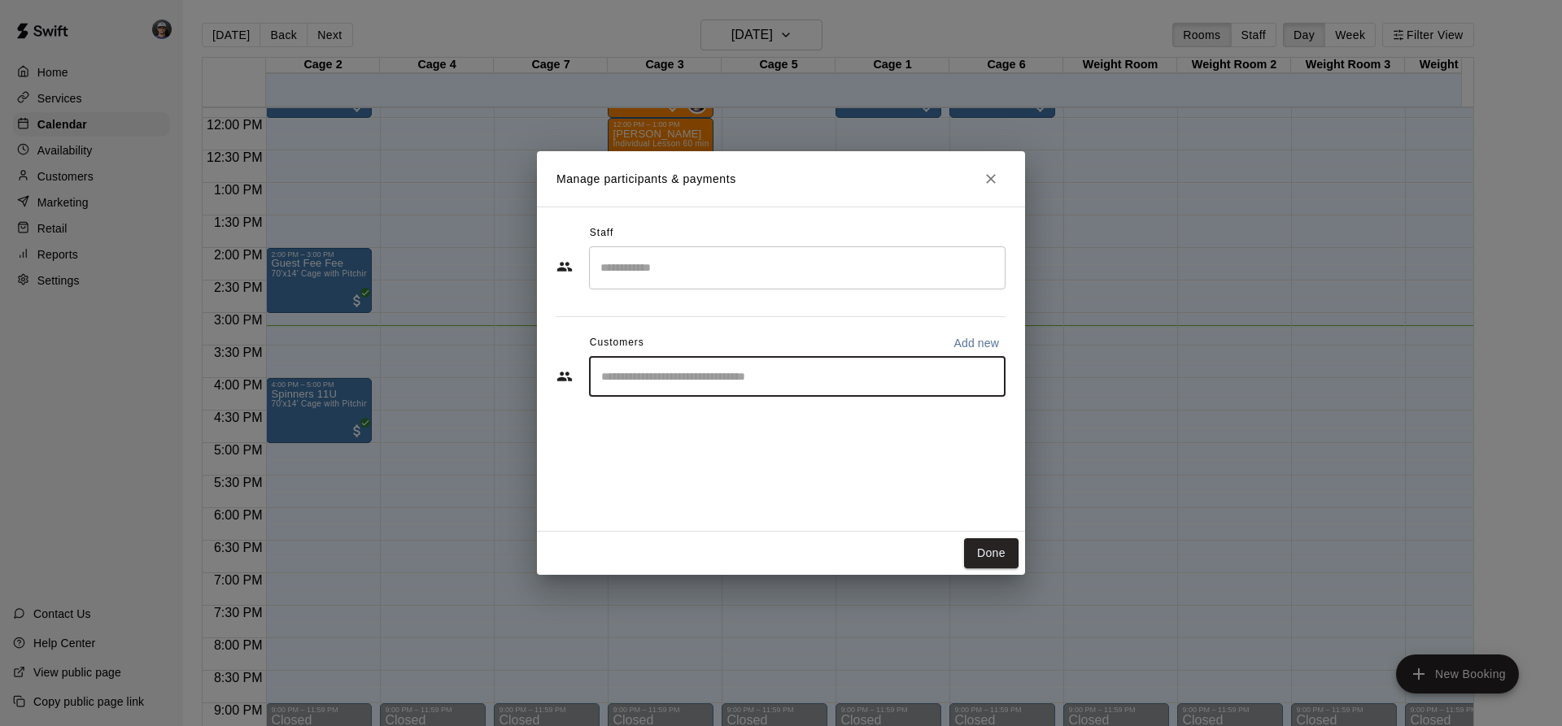
click at [728, 381] on input "Start typing to search customers..." at bounding box center [797, 376] width 402 height 16
type input "****"
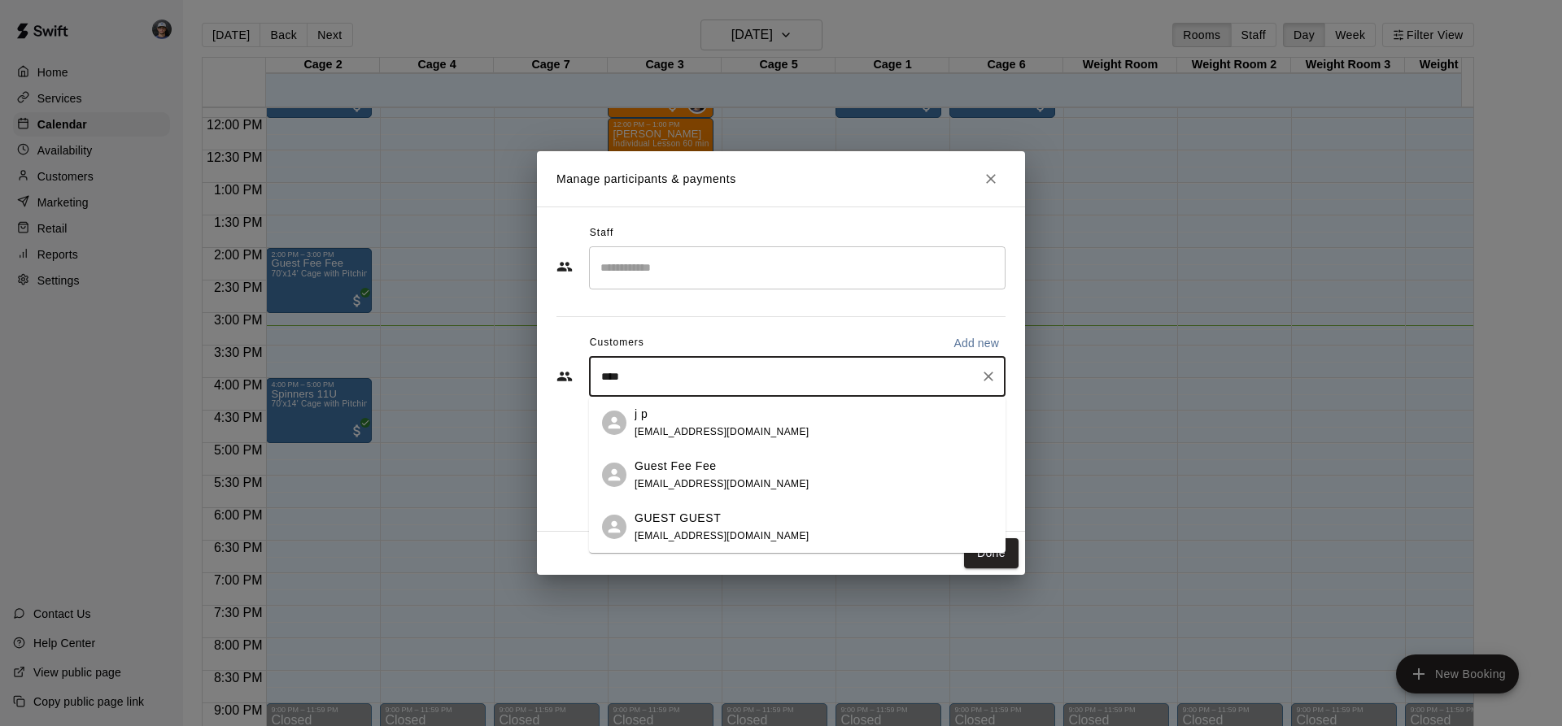
click at [698, 486] on span "[EMAIL_ADDRESS][DOMAIN_NAME]" at bounding box center [721, 483] width 175 height 11
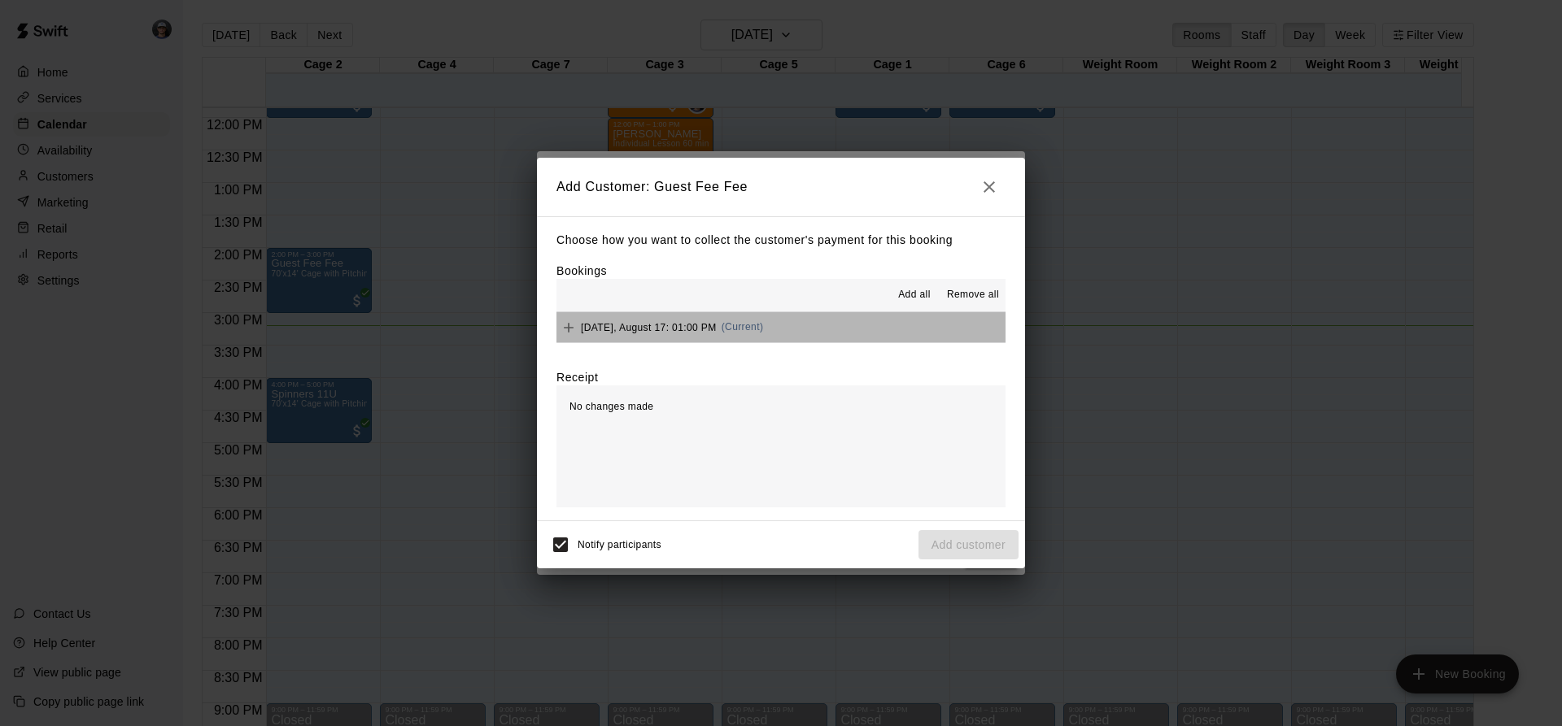
drag, startPoint x: 807, startPoint y: 321, endPoint x: 828, endPoint y: 357, distance: 41.6
click at [807, 322] on button "[DATE], August 17: 01:00 PM (Current)" at bounding box center [780, 327] width 449 height 30
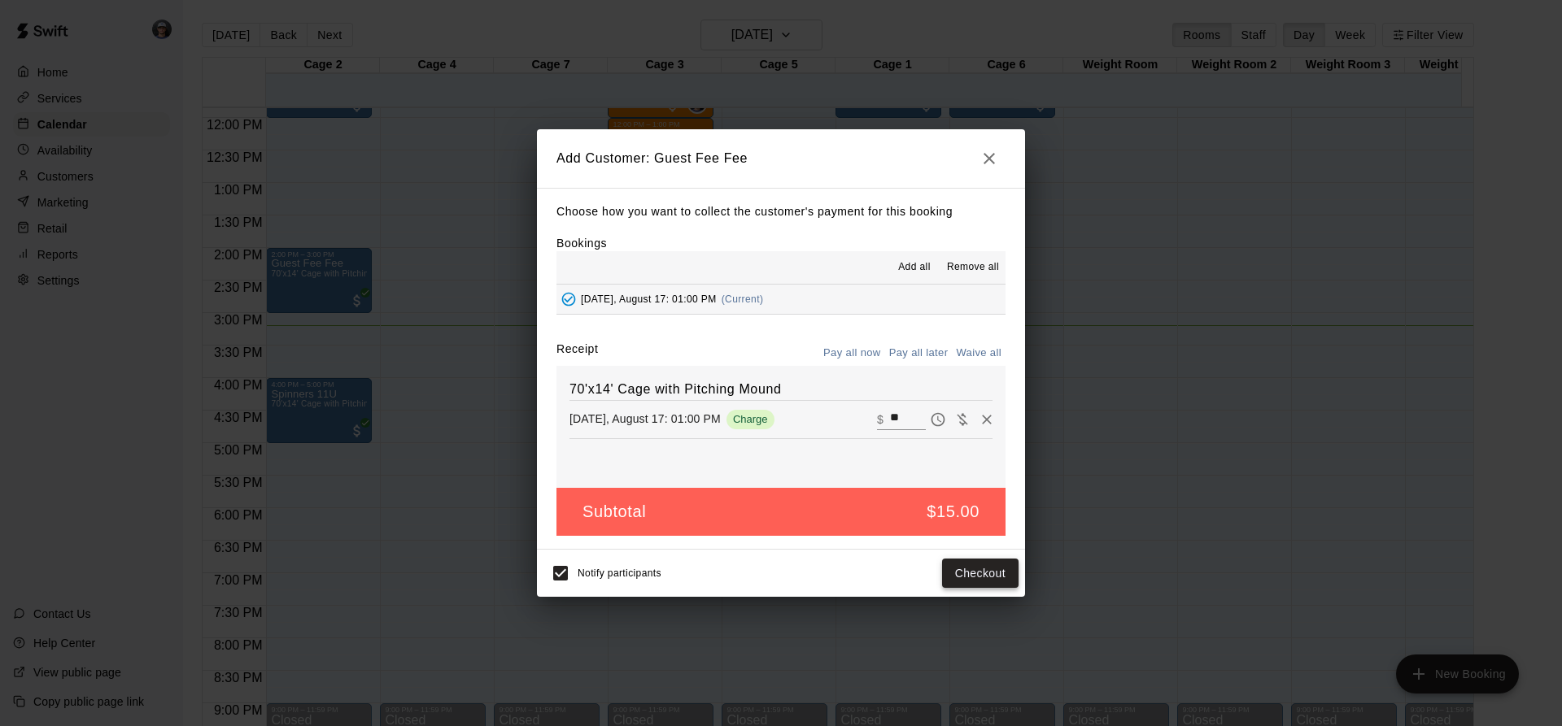
click at [948, 578] on button "Checkout" at bounding box center [980, 574] width 76 height 30
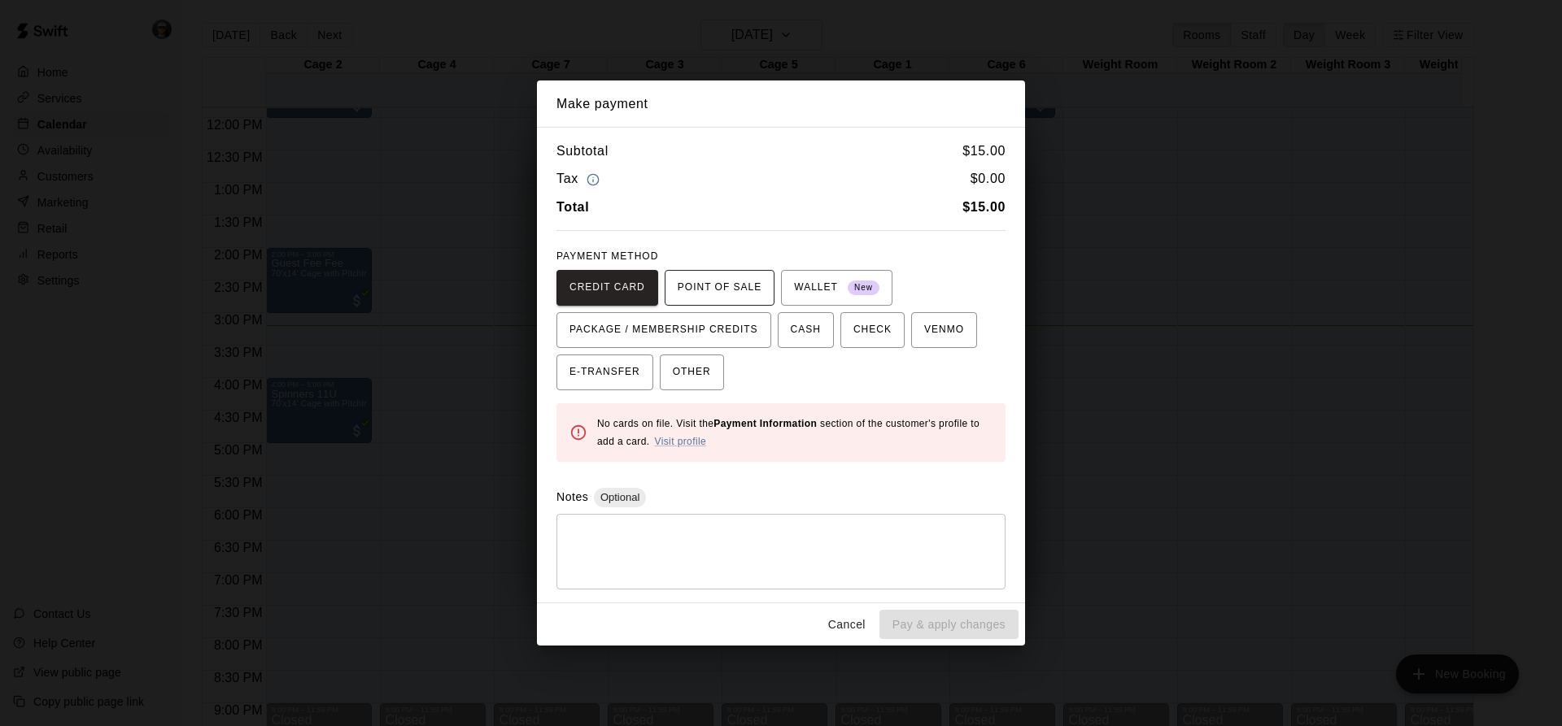
click at [737, 292] on span "POINT OF SALE" at bounding box center [720, 288] width 84 height 26
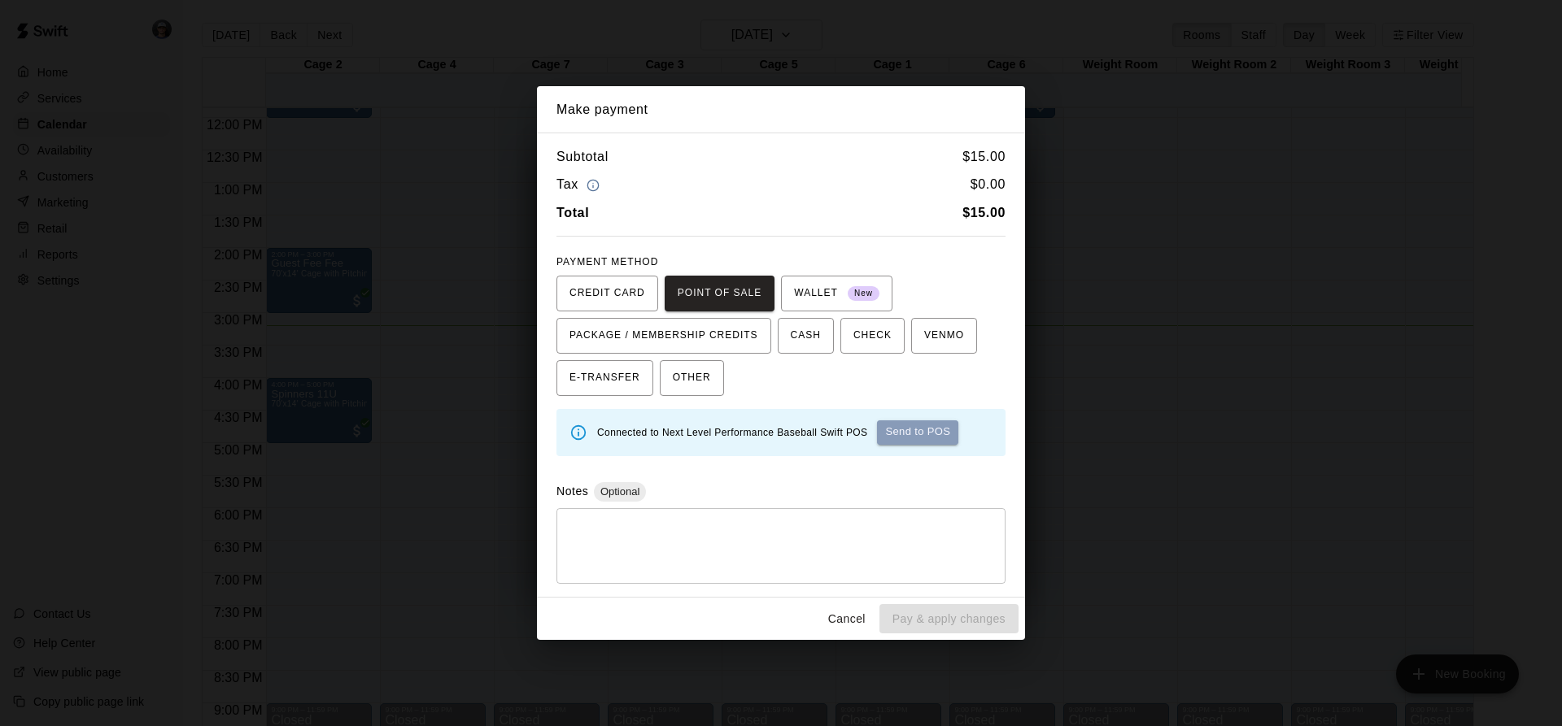
click at [933, 432] on button "Send to POS" at bounding box center [917, 433] width 81 height 24
